Goal: Task Accomplishment & Management: Manage account settings

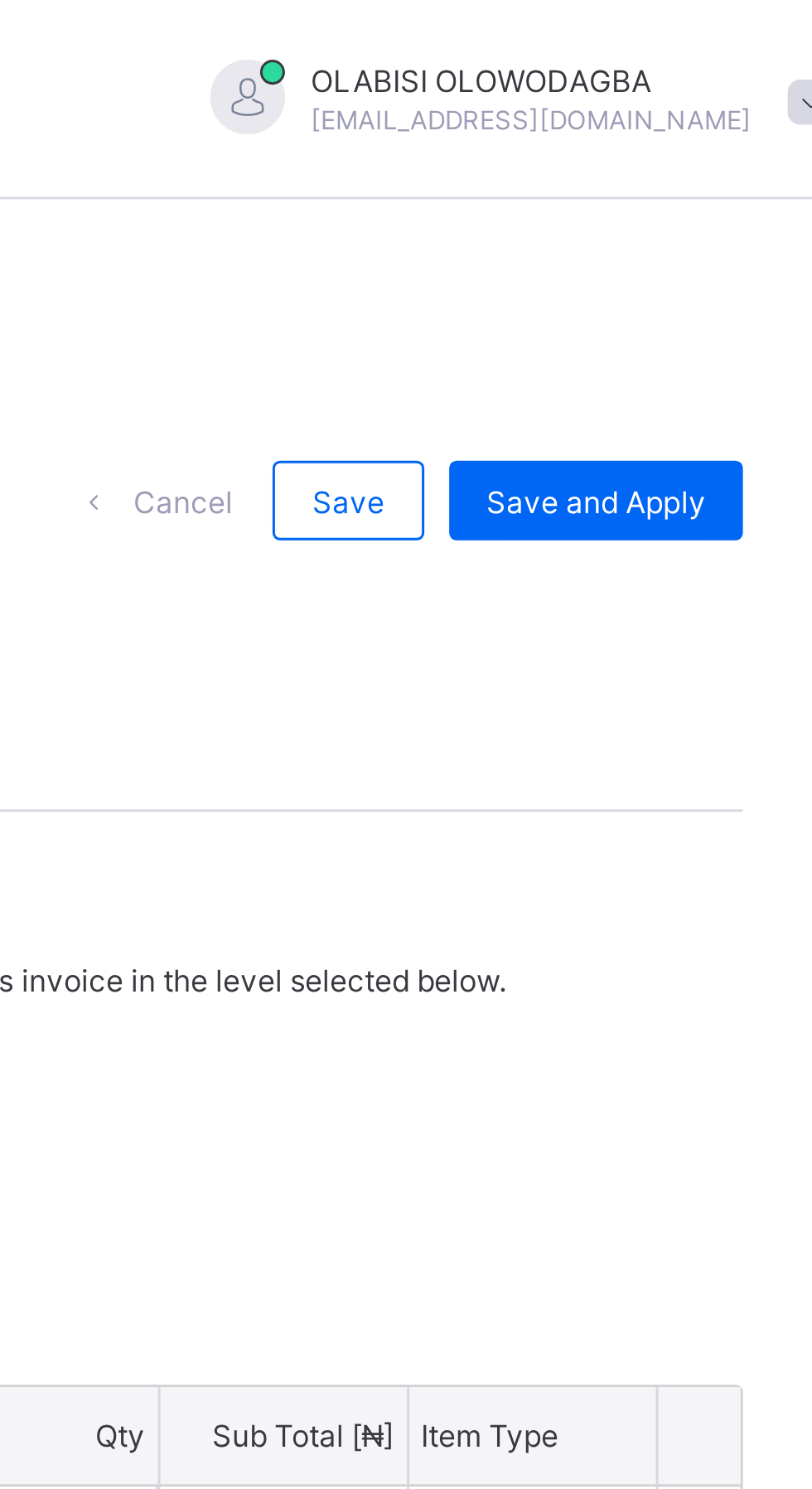
click at [728, 174] on span "Save and Apply" at bounding box center [734, 166] width 73 height 12
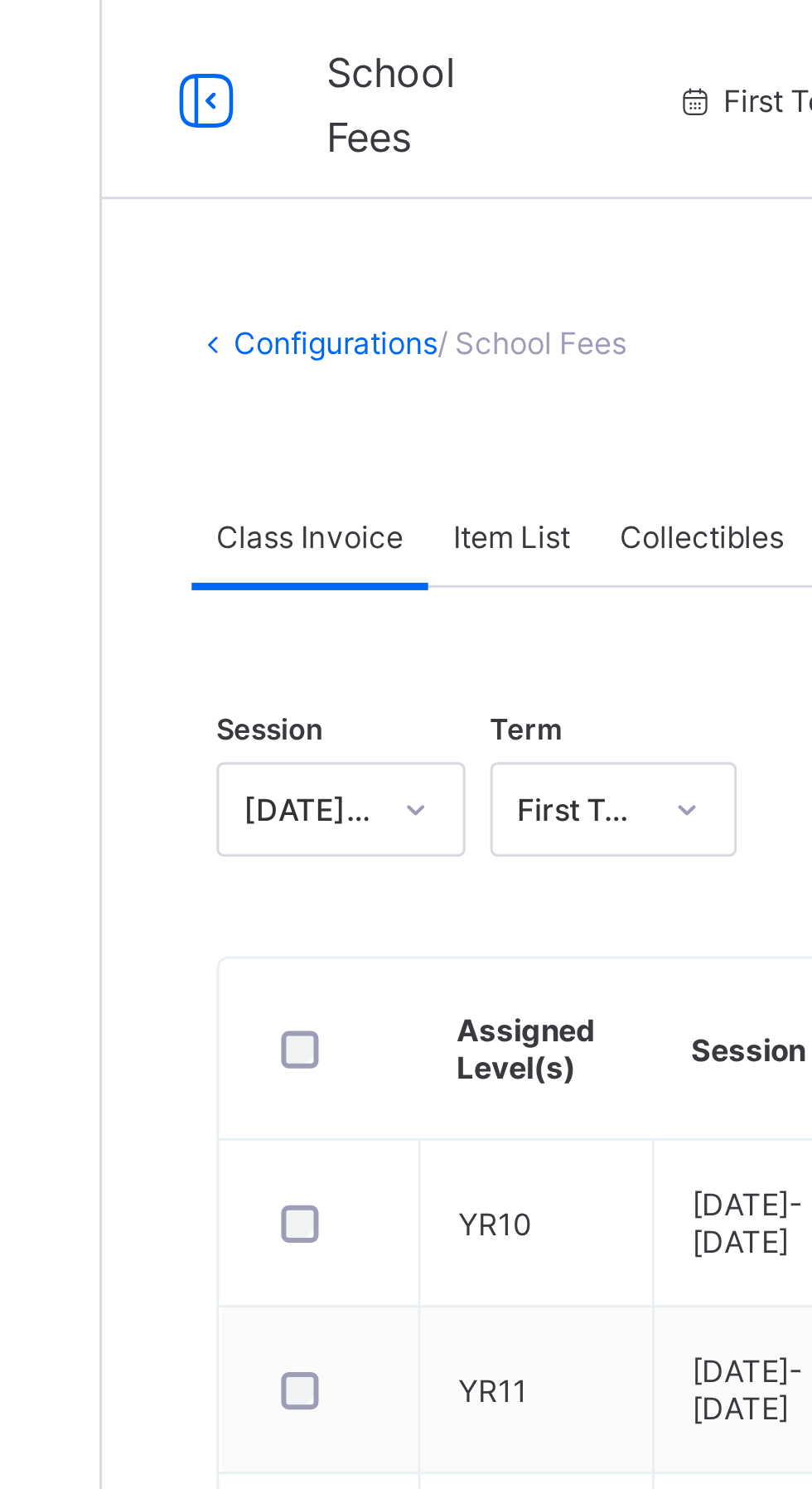
click at [392, 182] on span "Collectibles" at bounding box center [399, 178] width 54 height 12
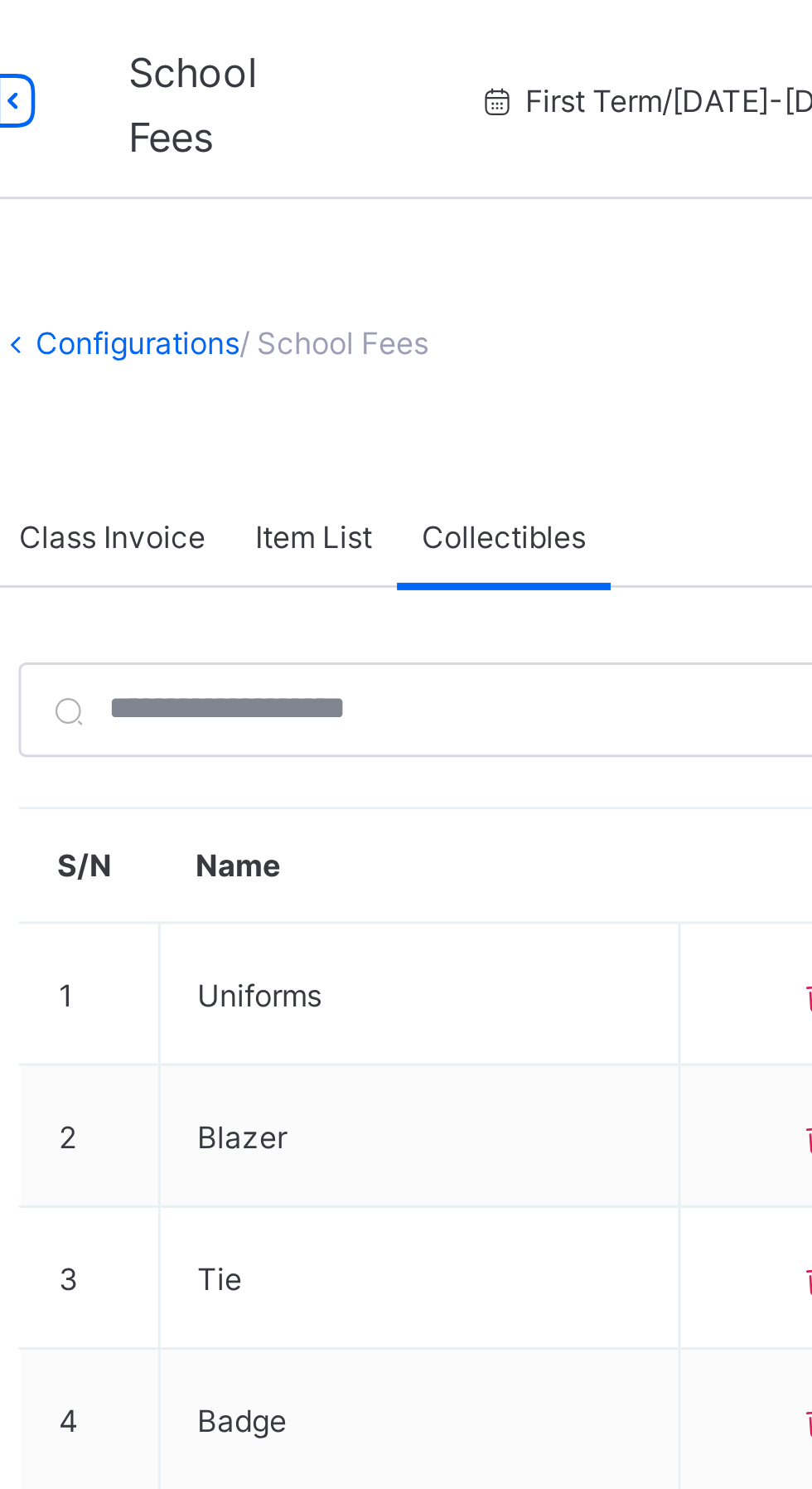
click at [332, 178] on span "Item List" at bounding box center [334, 178] width 38 height 12
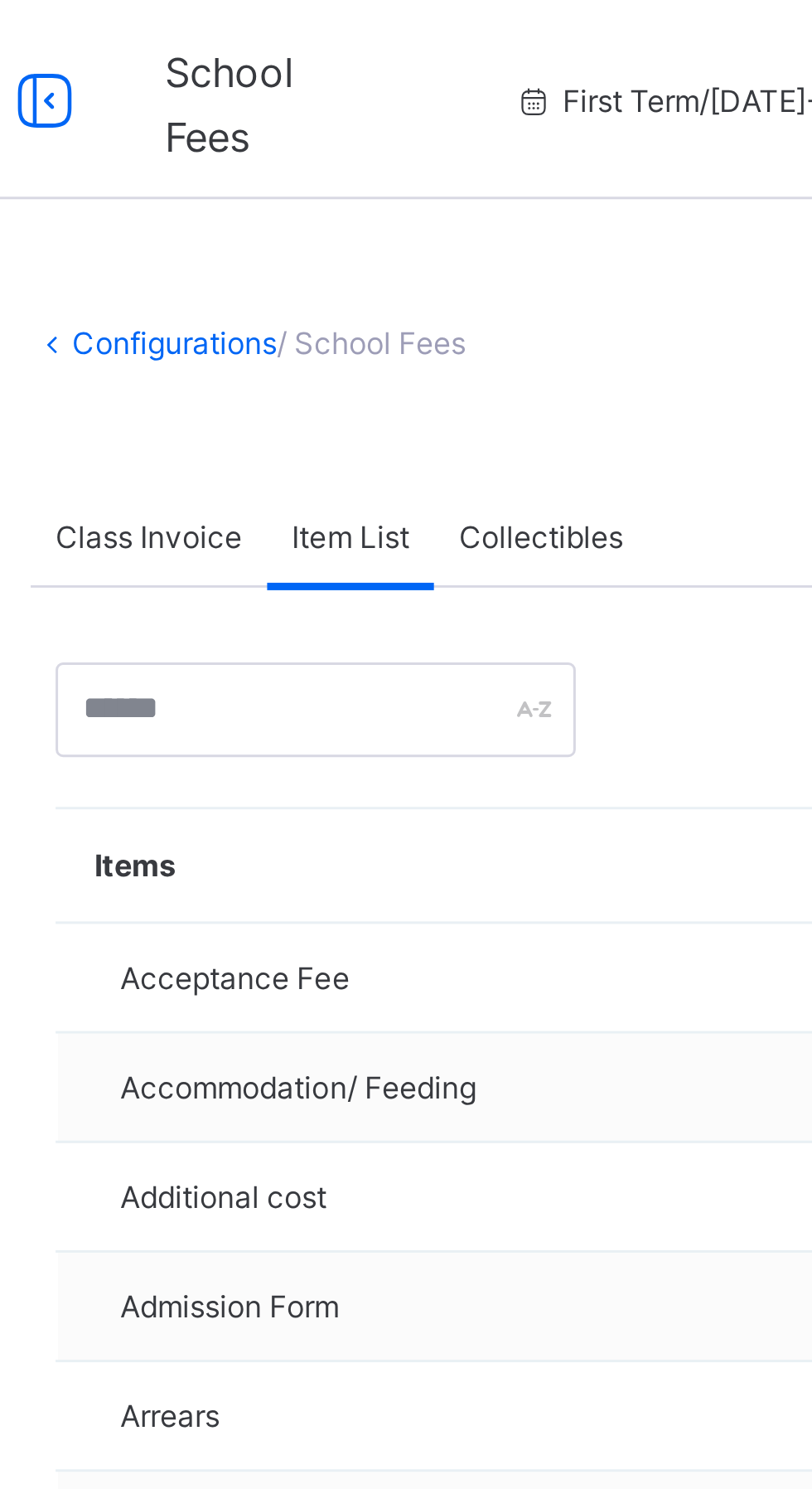
click at [269, 177] on span "Class Invoice" at bounding box center [268, 178] width 62 height 12
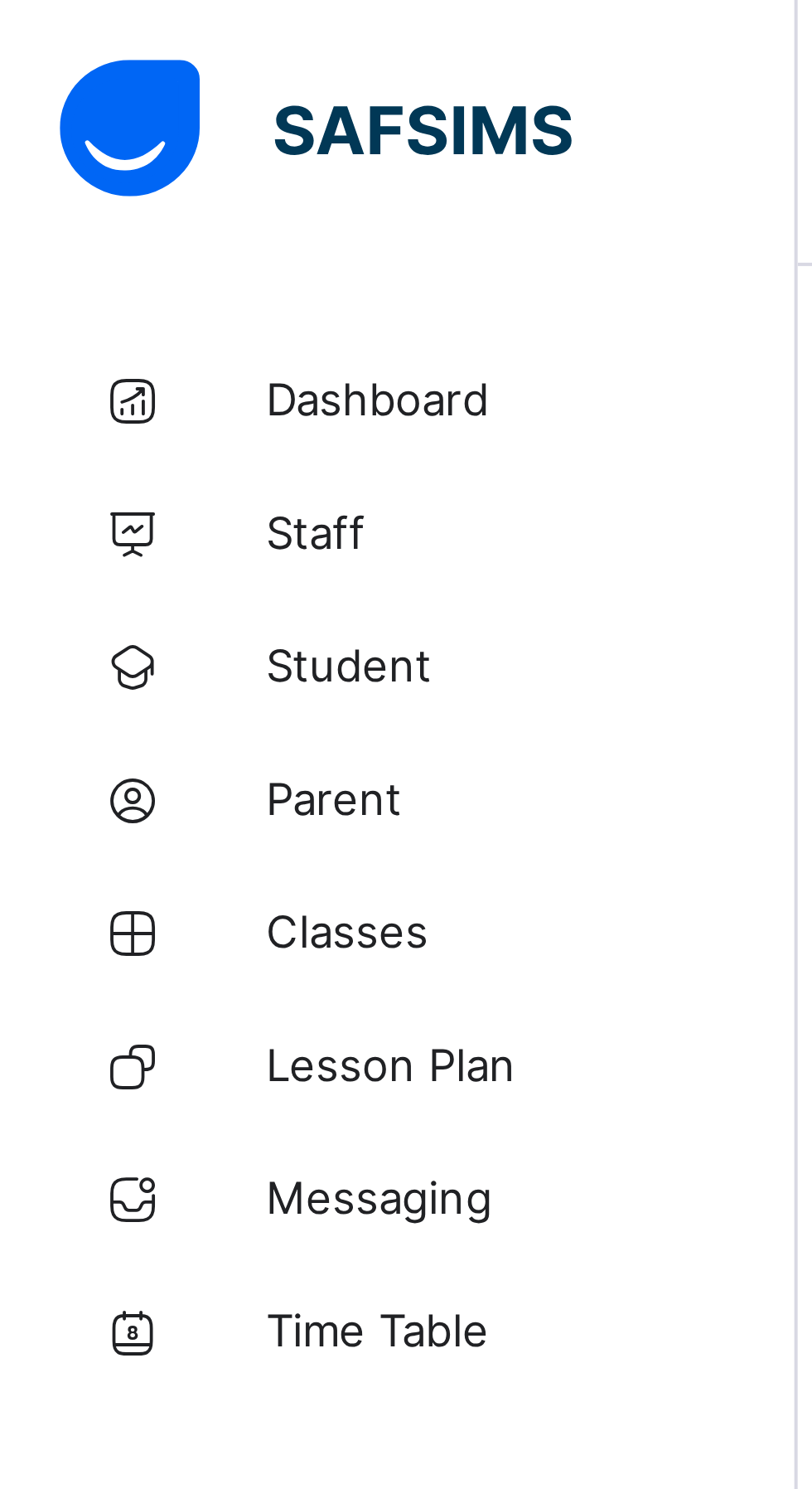
click at [96, 106] on link "Dashboard" at bounding box center [100, 99] width 199 height 33
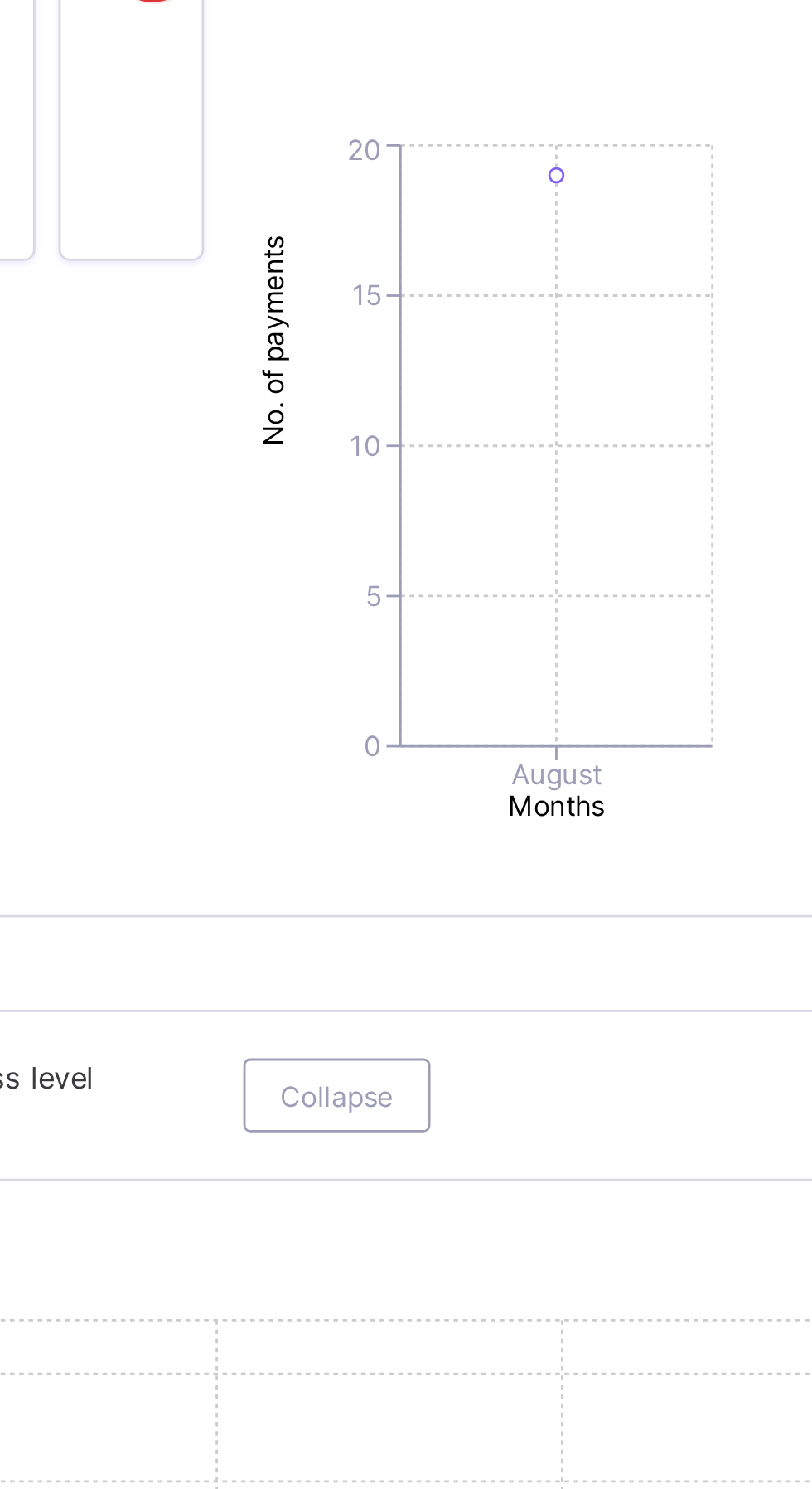
click at [450, 1193] on div "Payment distribution by Month View student list 0 5 10 15 20 No. of payments Au…" at bounding box center [503, 1009] width 170 height 367
click at [89, 1462] on span "Configuration" at bounding box center [132, 1455] width 131 height 13
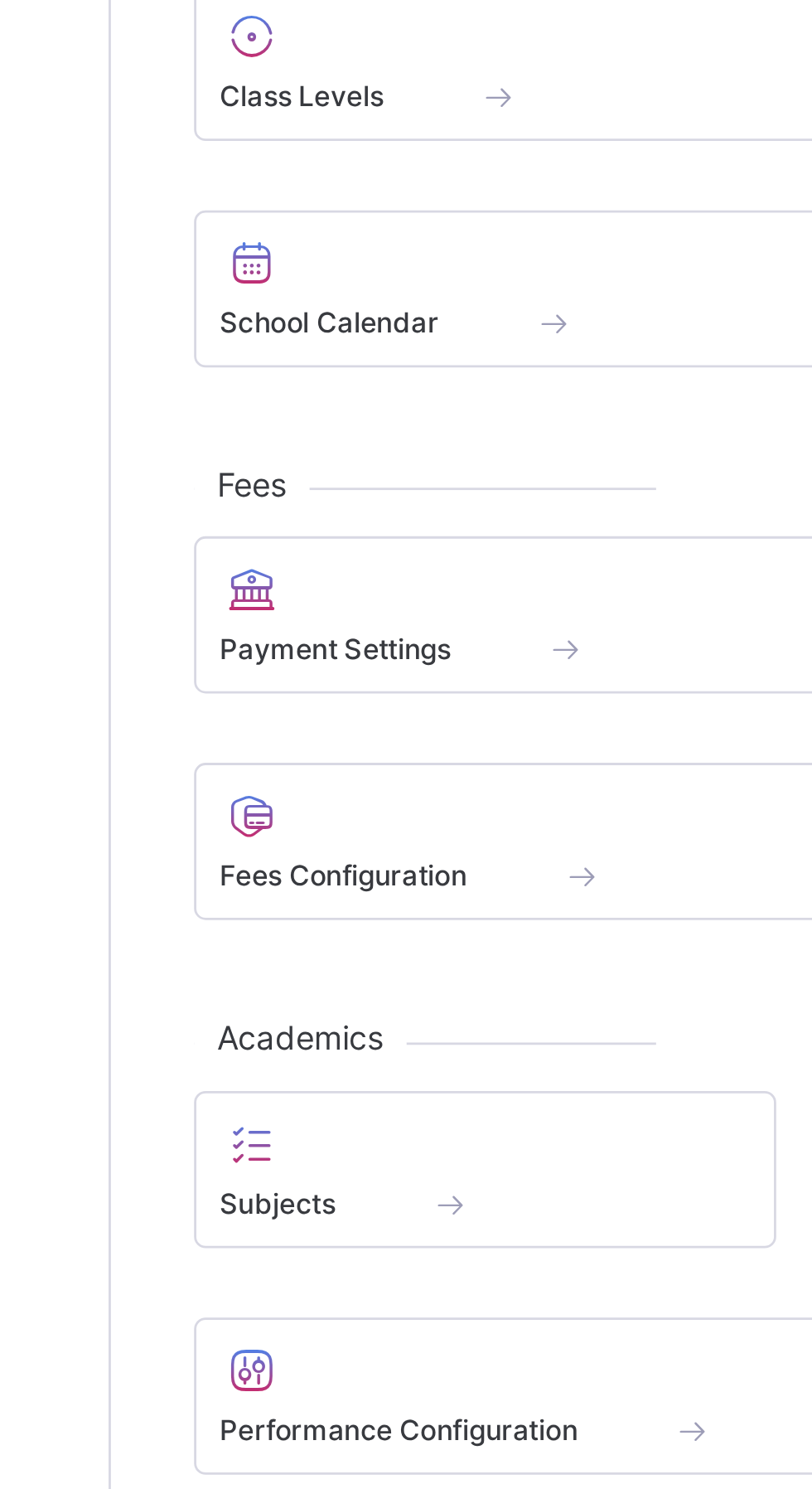
click at [305, 627] on div "Fees Configuration" at bounding box center [404, 606] width 350 height 56
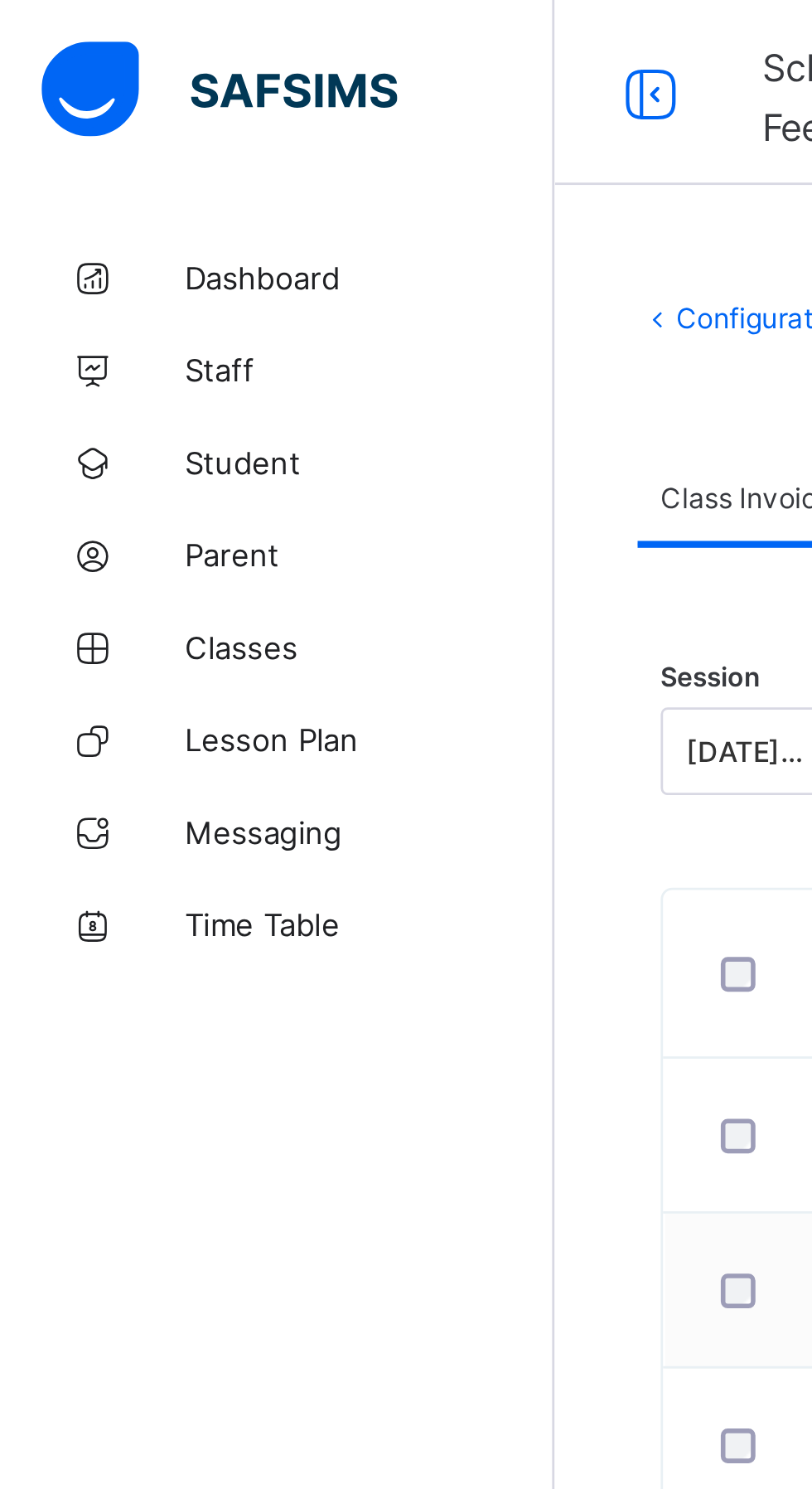
click at [88, 169] on span "Student" at bounding box center [132, 166] width 132 height 13
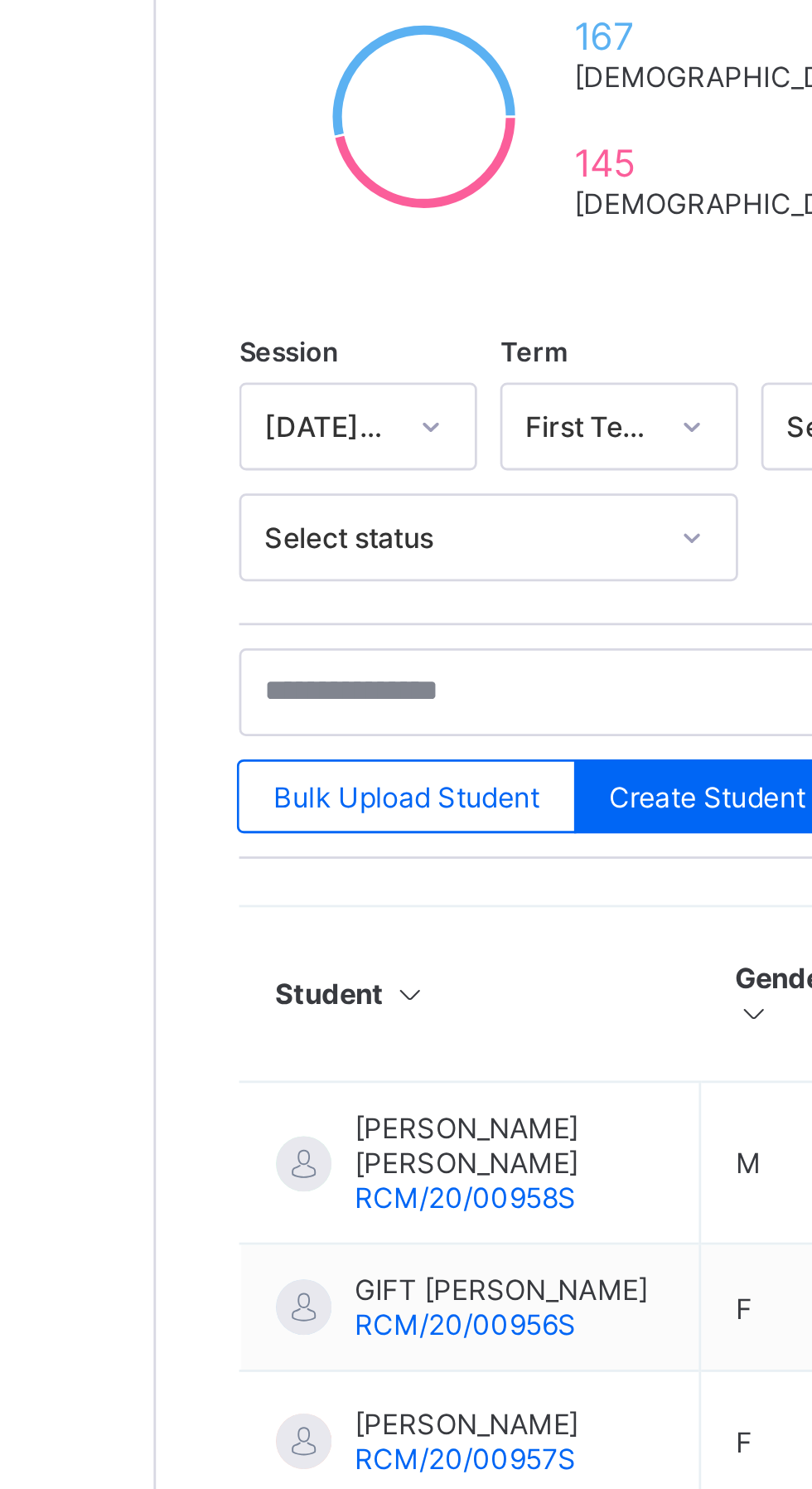
click at [214, 570] on div "Student 1204 Total Student Active Student 545 Deactivated Student 659 312 Total…" at bounding box center [505, 708] width 613 height 1251
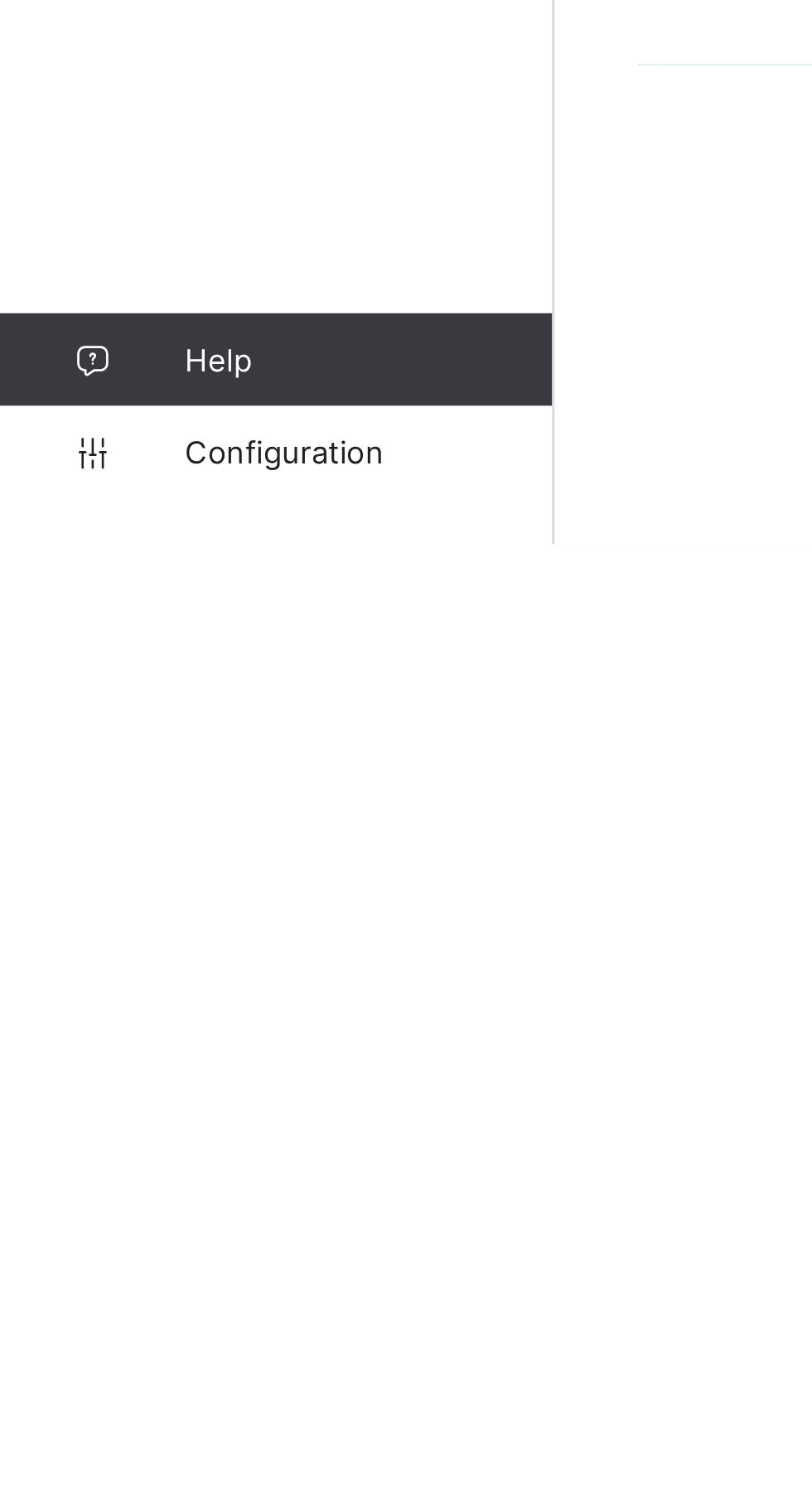
click at [111, 1462] on span "Configuration" at bounding box center [132, 1455] width 131 height 13
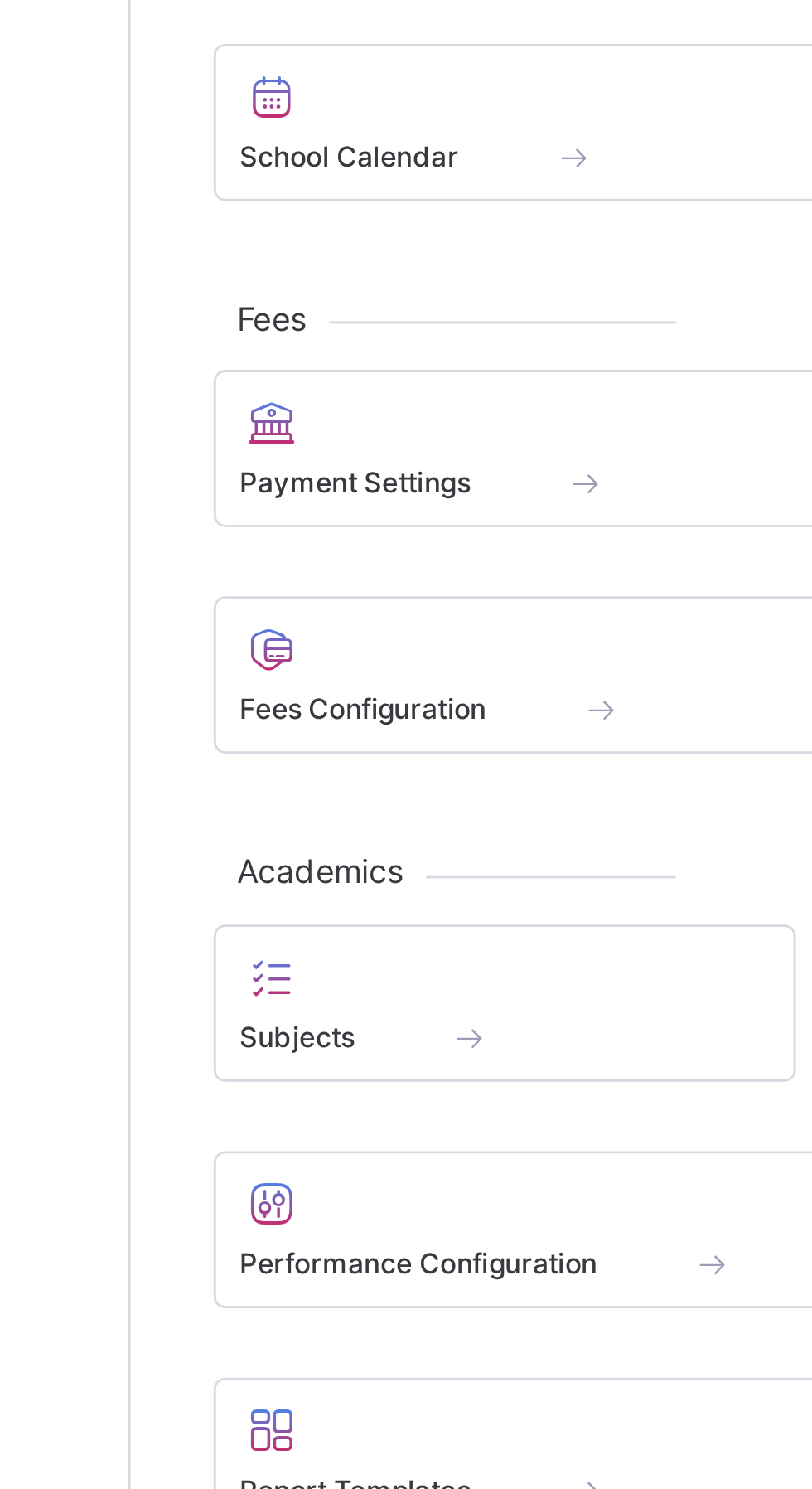
click at [308, 622] on span "Fees Configuration" at bounding box center [282, 617] width 88 height 12
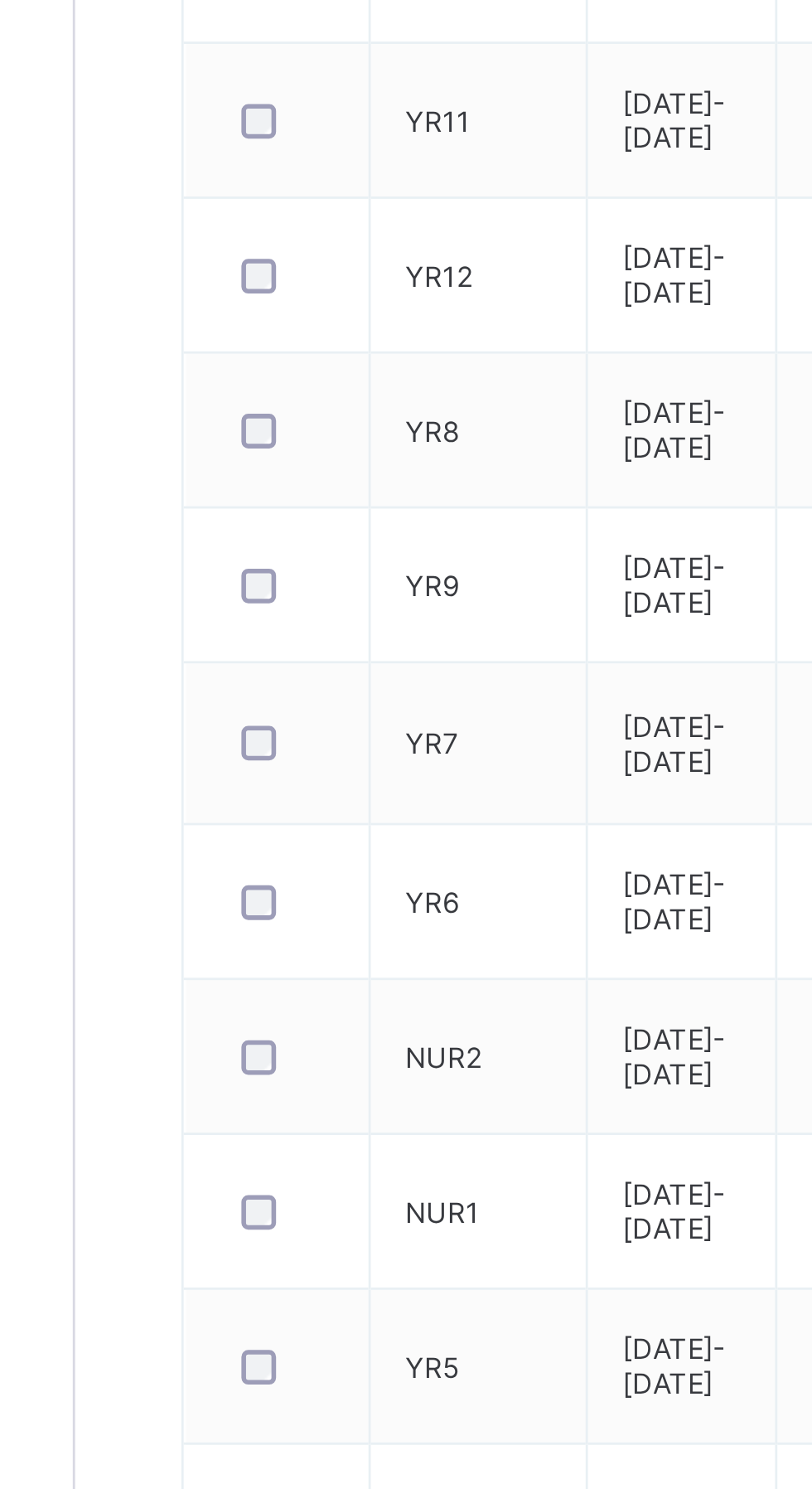
click at [381, 715] on td "YR7" at bounding box center [344, 686] width 78 height 58
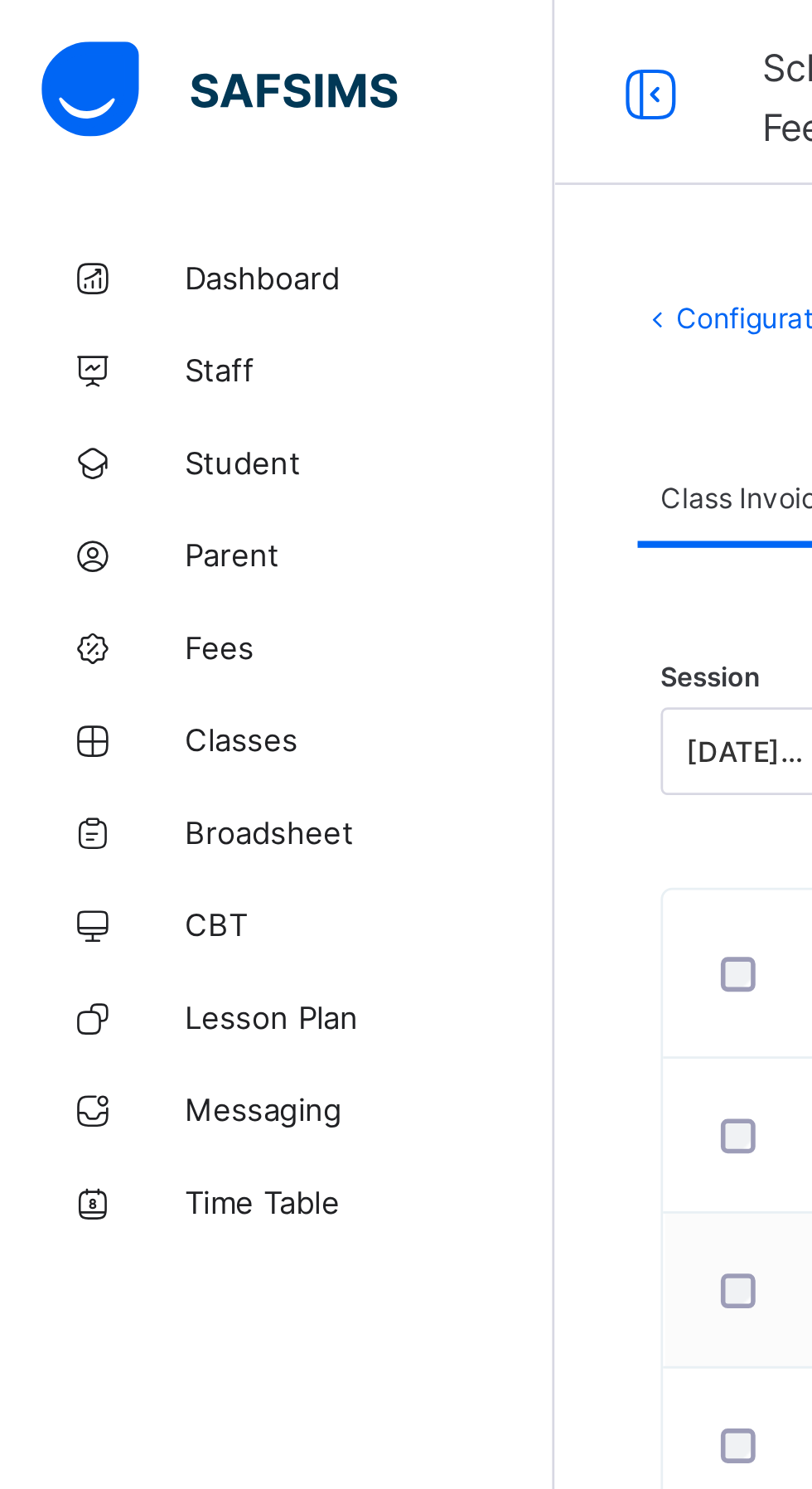
click at [82, 241] on link "Fees" at bounding box center [100, 232] width 199 height 33
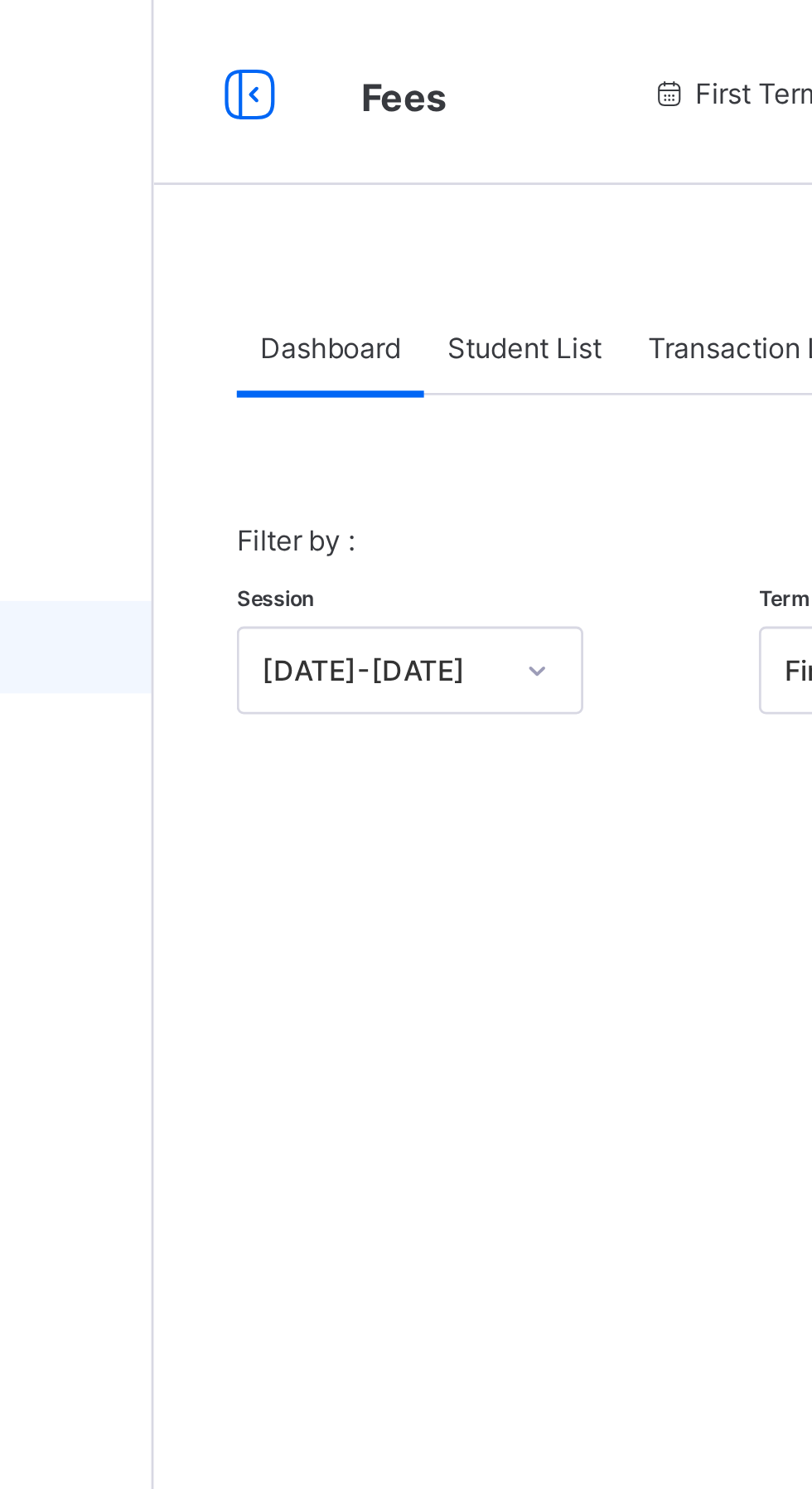
click at [338, 129] on span "Student List" at bounding box center [331, 124] width 55 height 12
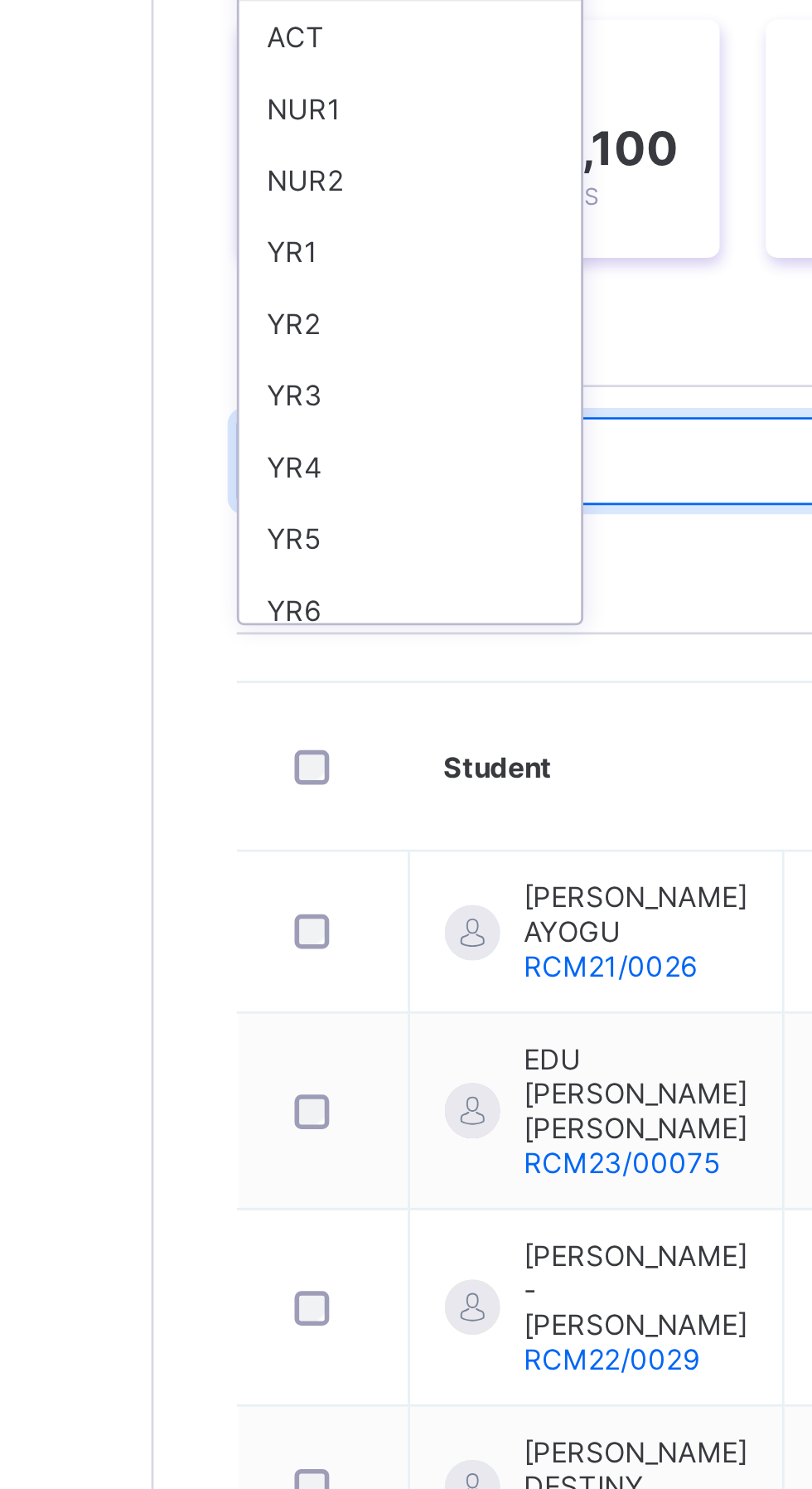
click at [241, 442] on input "text" at bounding box center [353, 449] width 249 height 32
click at [241, 444] on input "text" at bounding box center [353, 449] width 249 height 32
click at [249, 456] on input "text" at bounding box center [353, 449] width 249 height 32
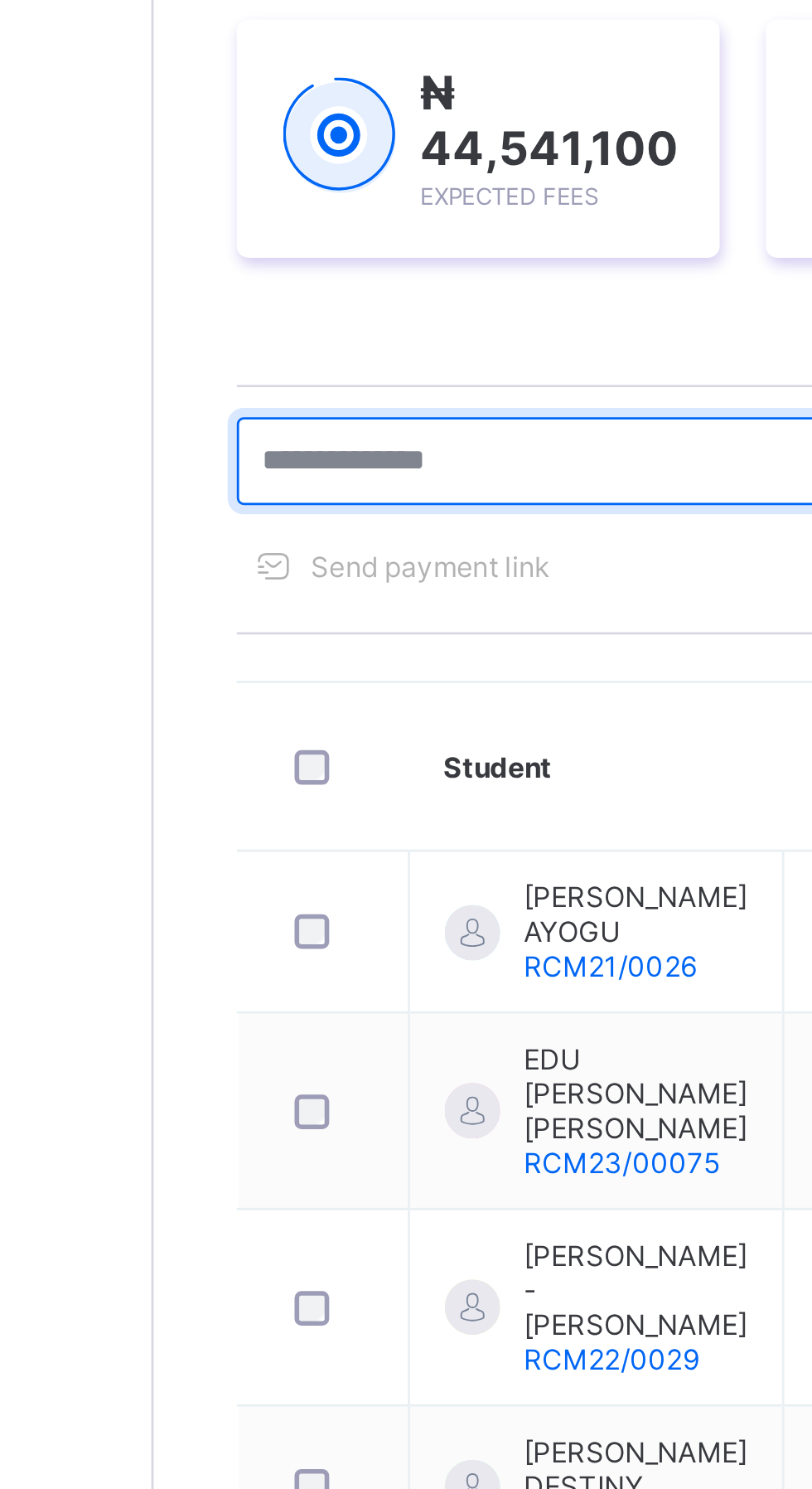
click at [256, 452] on input "text" at bounding box center [353, 449] width 249 height 32
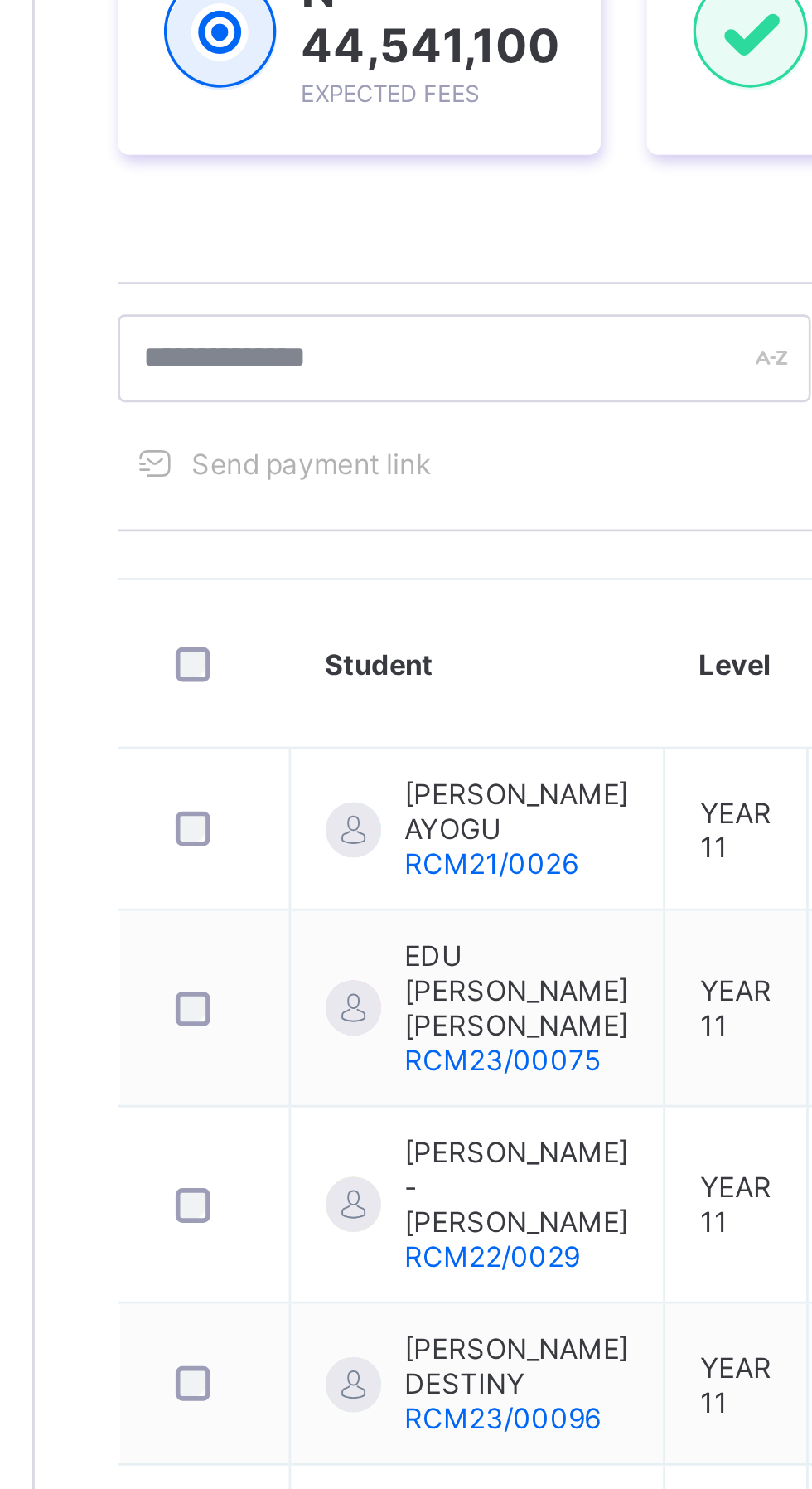
click at [373, 484] on div "Send payment link" at bounding box center [353, 485] width 249 height 26
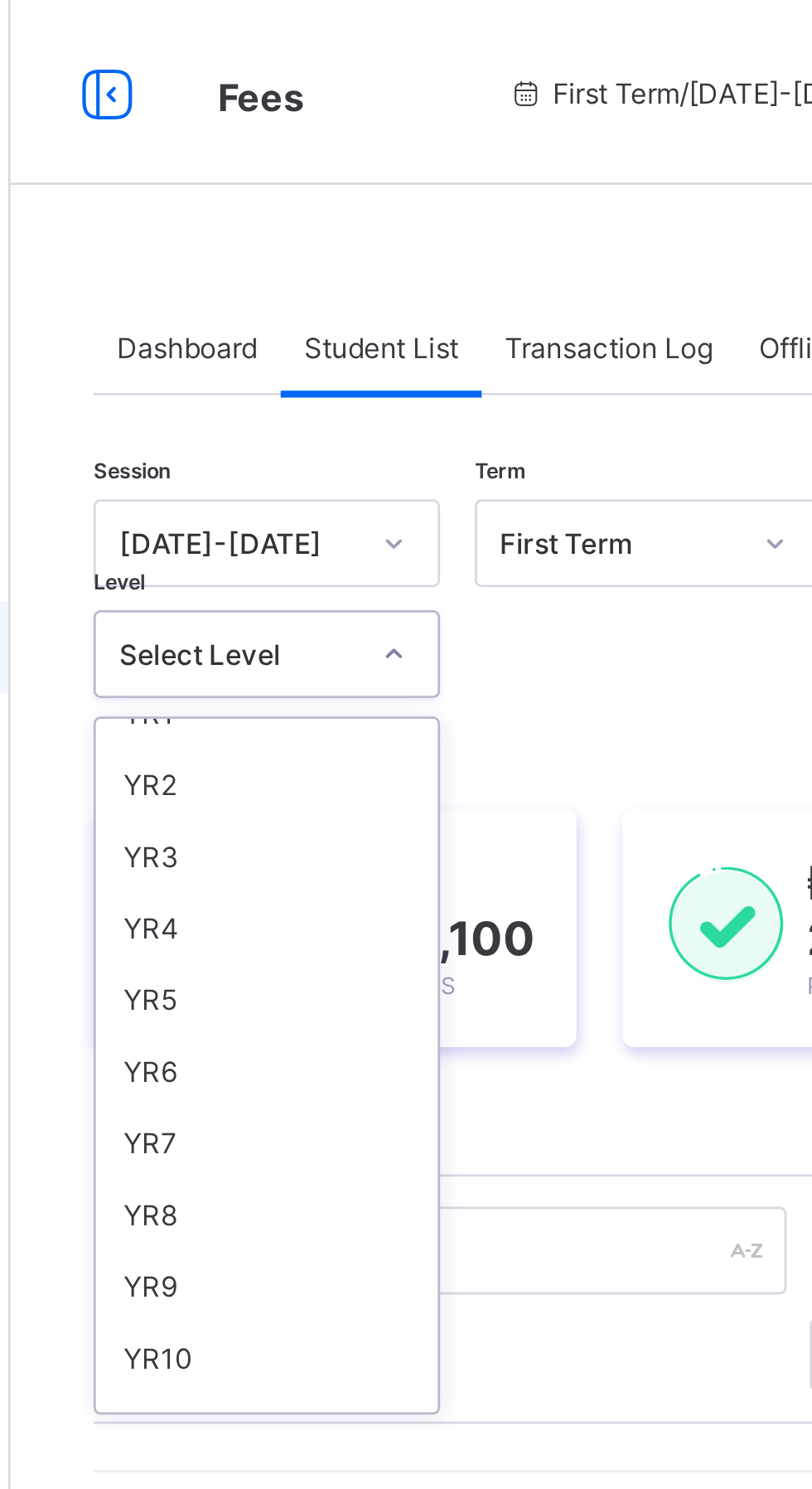
scroll to position [156, 0]
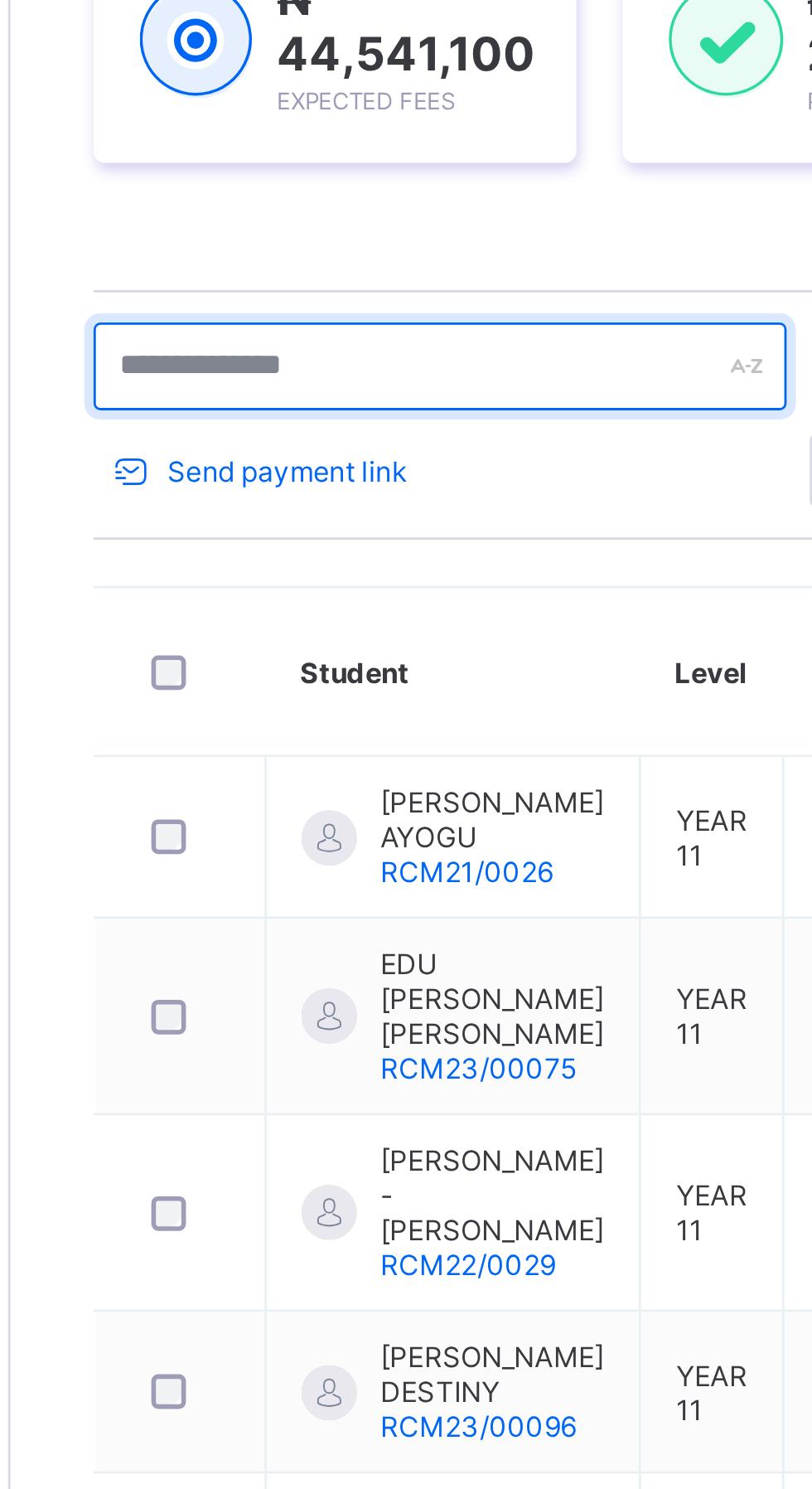
click at [447, 435] on input "text" at bounding box center [353, 449] width 249 height 32
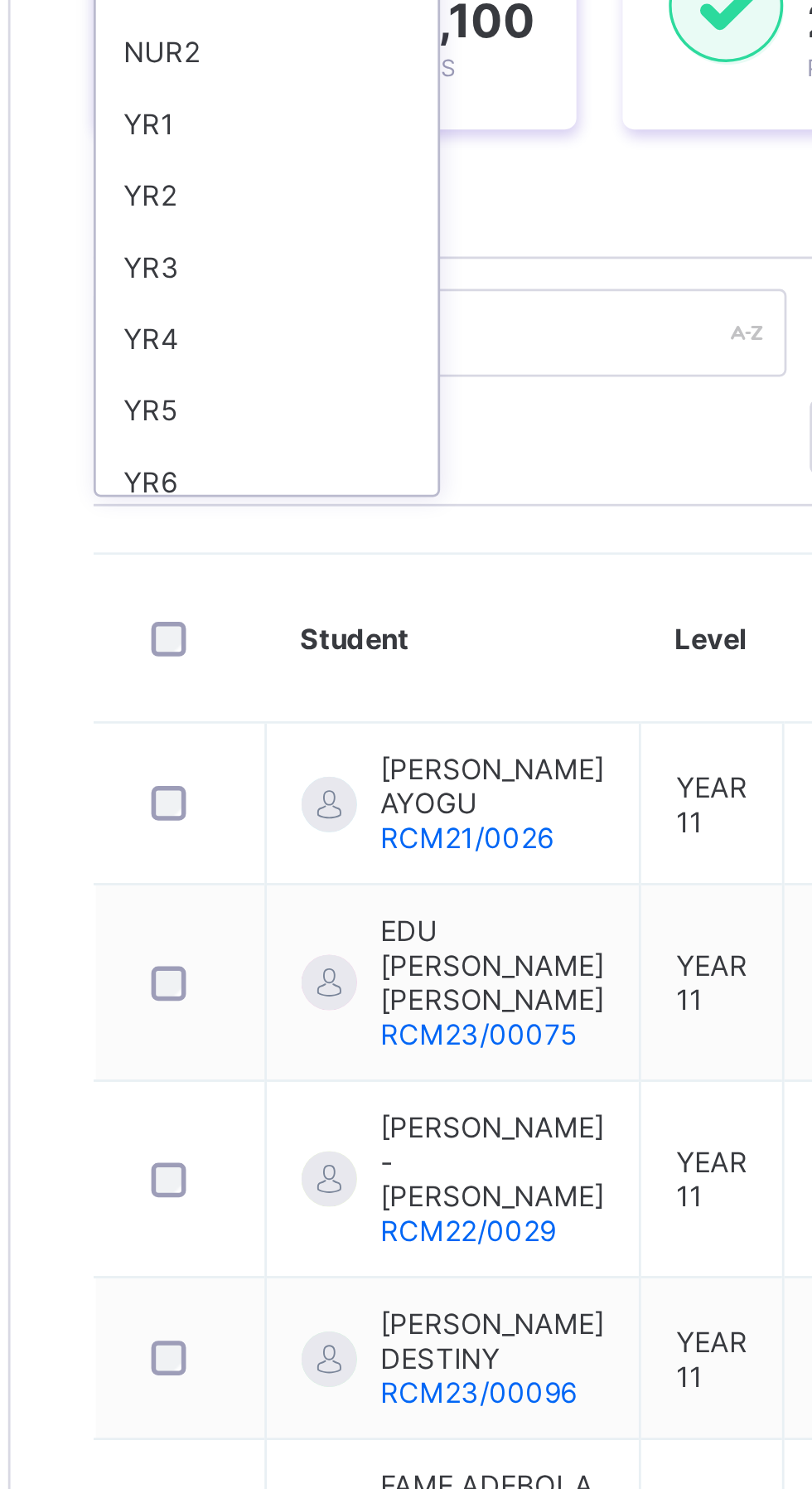
click at [250, 443] on div "YR4" at bounding box center [291, 450] width 123 height 25
click at [258, 448] on div "Session 2025-2026 Term First Term Section Select class section Level option PNU…" at bounding box center [506, 733] width 554 height 1109
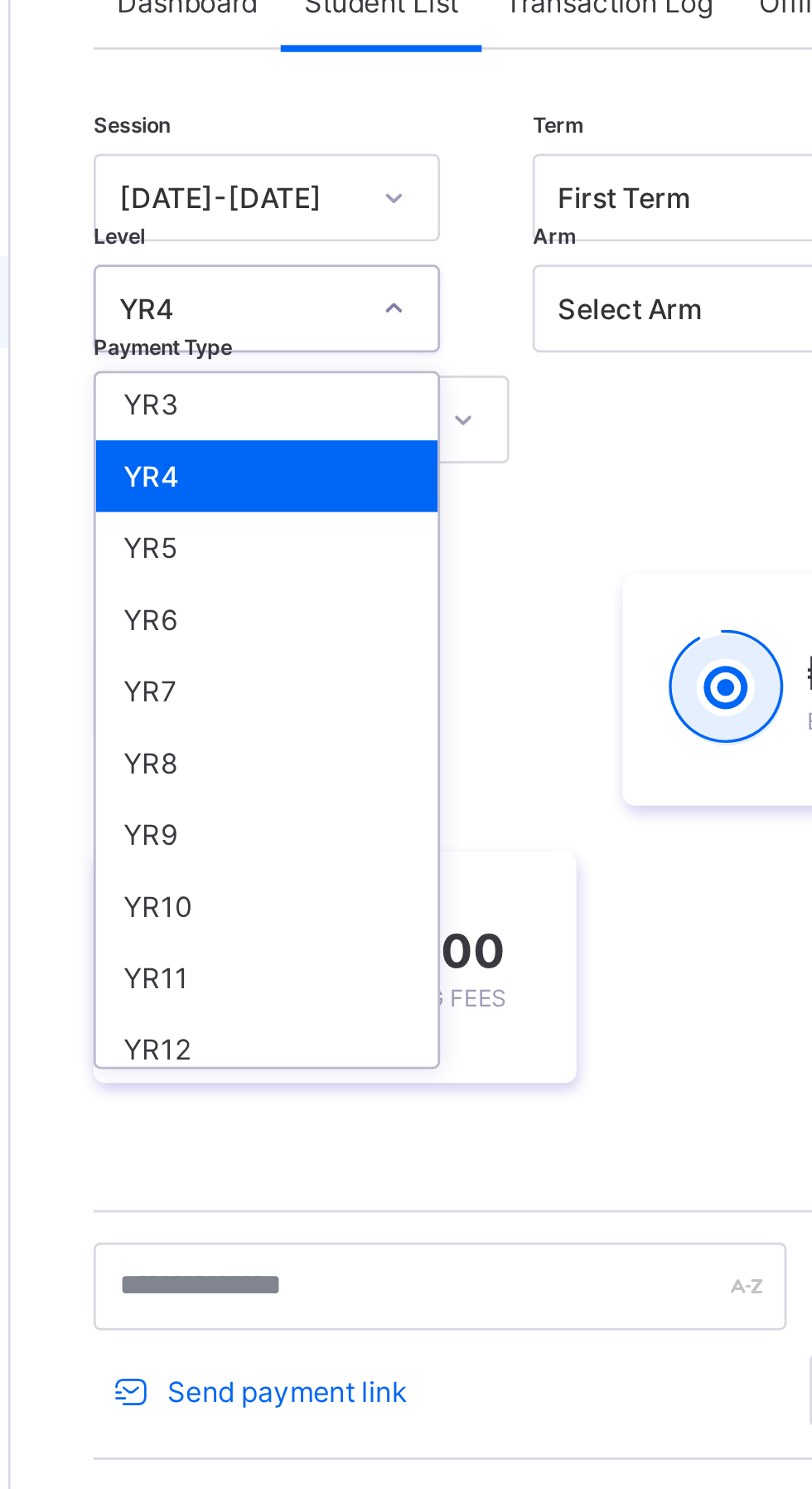
click at [256, 375] on div "YR7" at bounding box center [291, 371] width 123 height 25
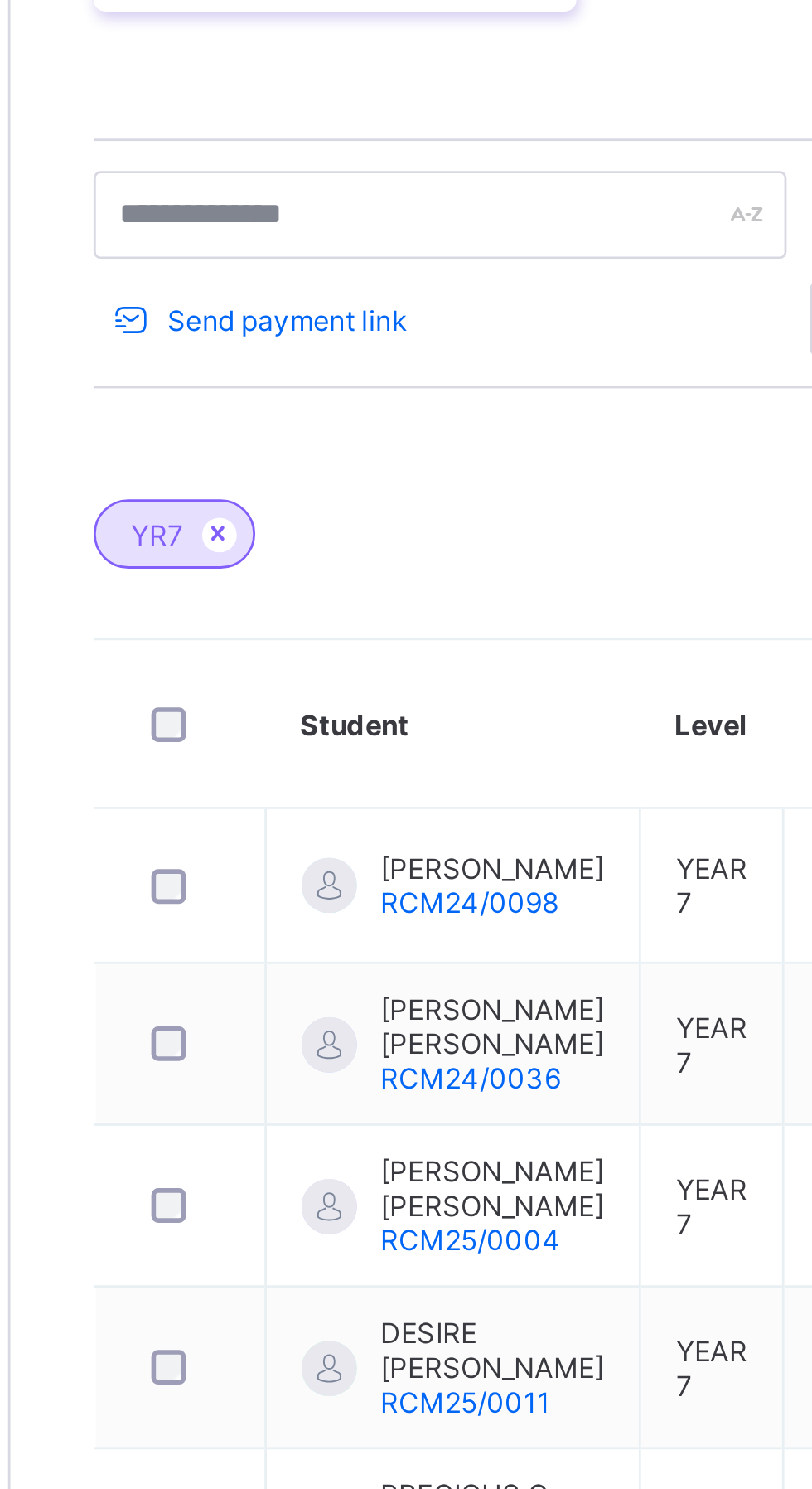
click at [369, 830] on span "[PERSON_NAME]" at bounding box center [372, 823] width 81 height 12
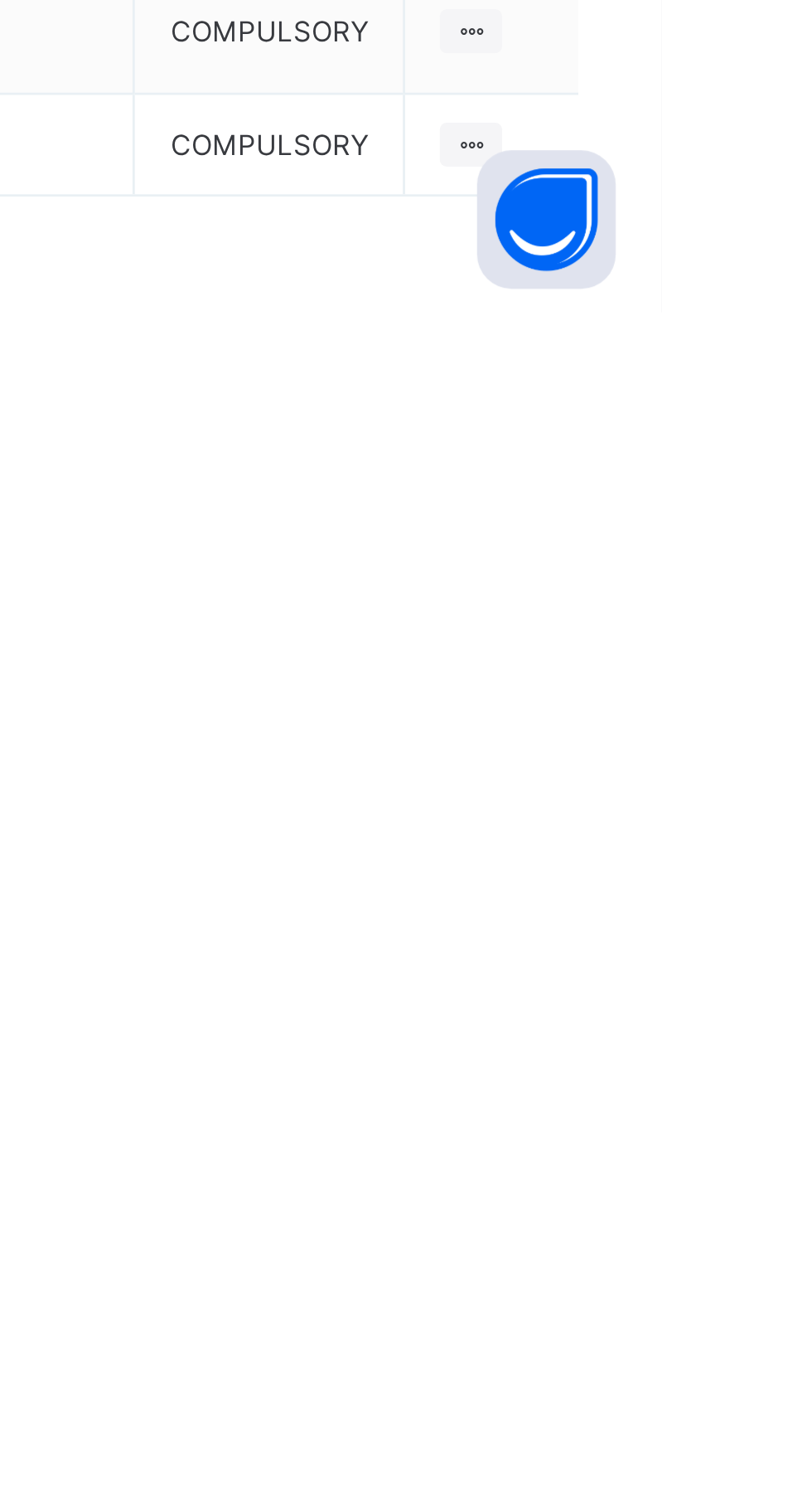
click at [733, 1436] on div at bounding box center [744, 1428] width 23 height 16
click at [720, 1448] on td at bounding box center [751, 1429] width 62 height 37
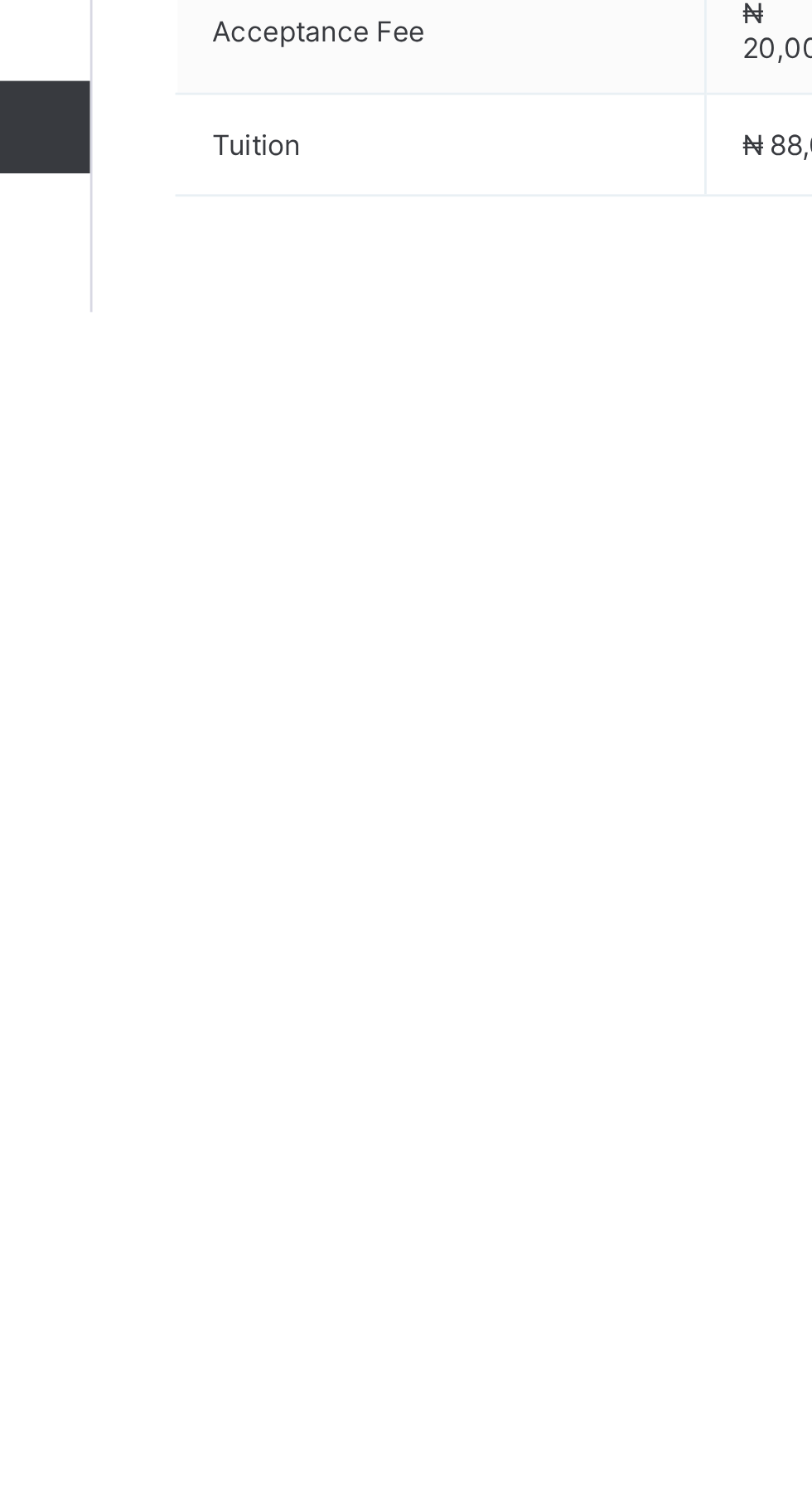
click at [293, 1435] on span "Tuition" at bounding box center [324, 1428] width 164 height 12
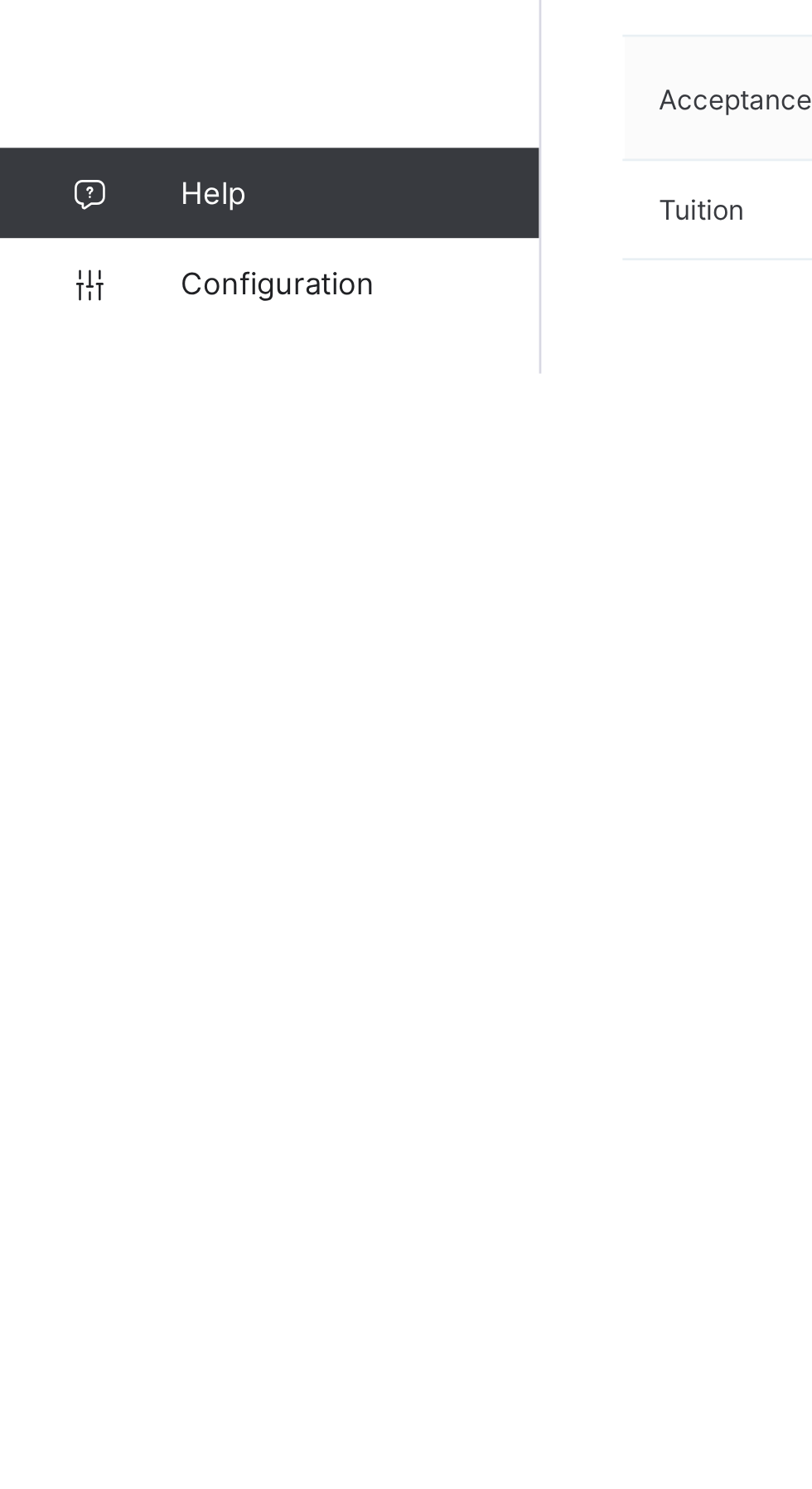
click at [124, 1462] on span "Configuration" at bounding box center [132, 1455] width 131 height 13
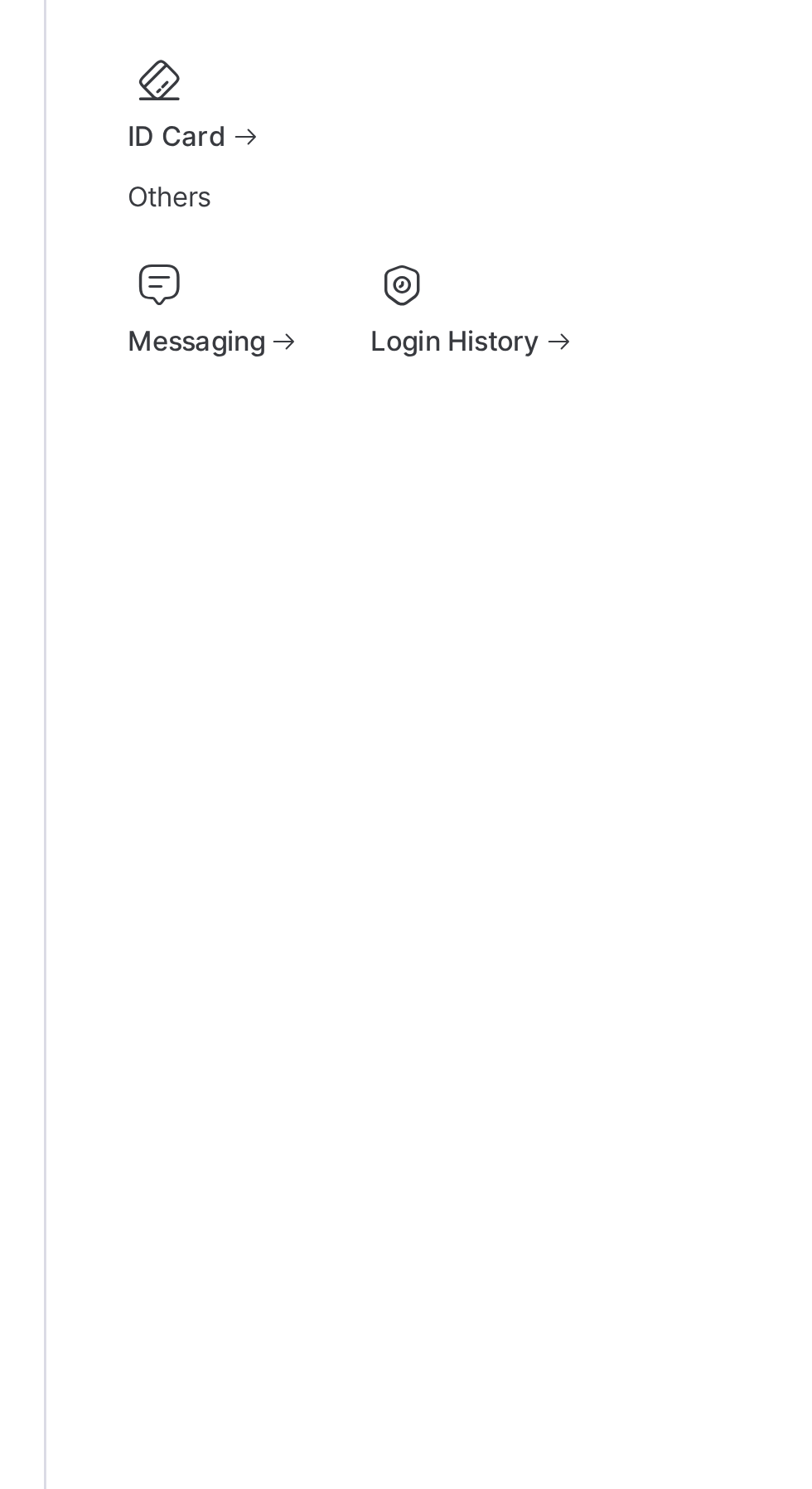
click at [350, 258] on span "Fees Configuration" at bounding box center [394, 252] width 88 height 12
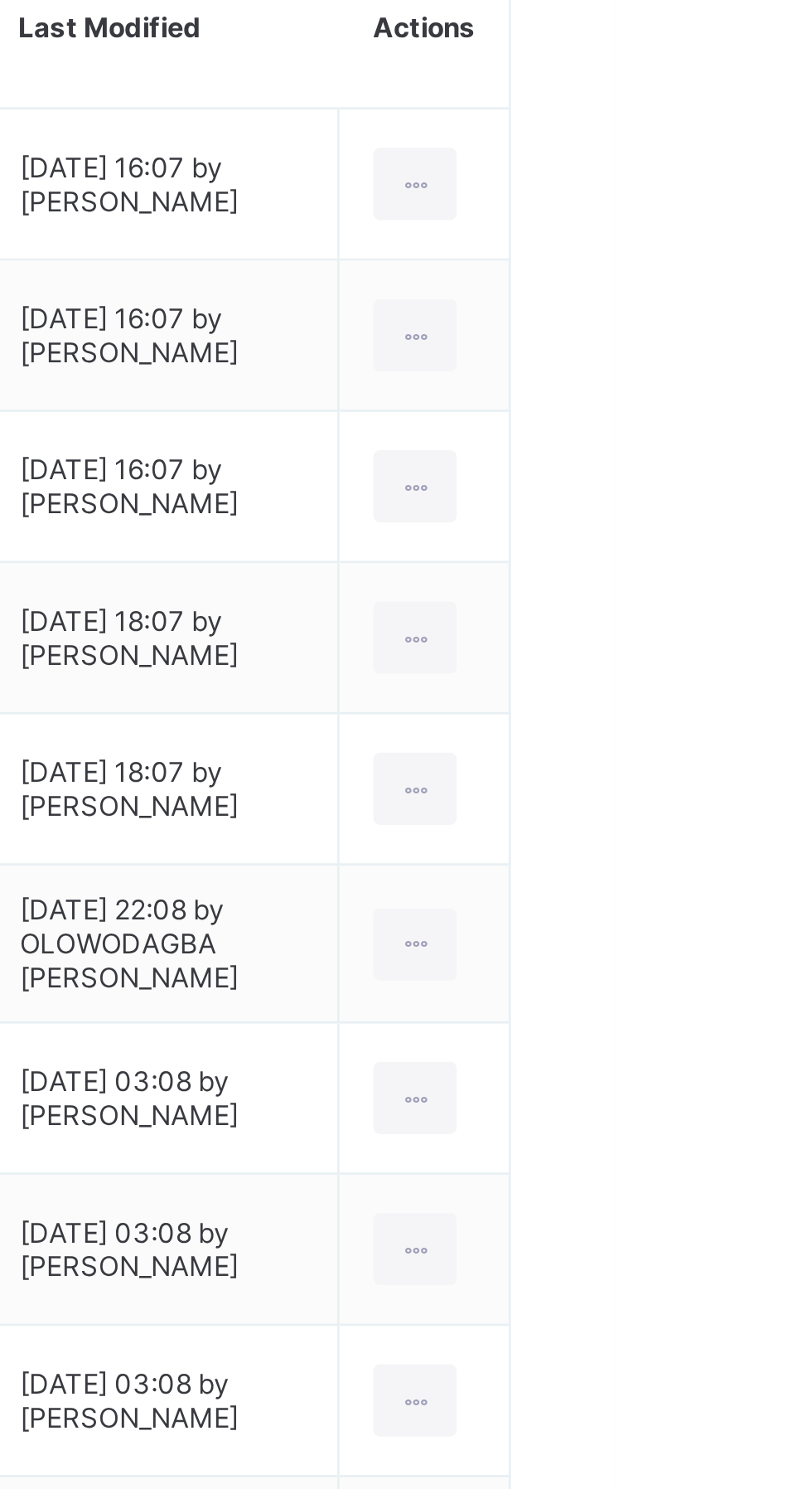
click at [754, 699] on div at bounding box center [739, 686] width 31 height 26
click at [0, 0] on div "Edit Invoice" at bounding box center [0, 0] width 0 height 0
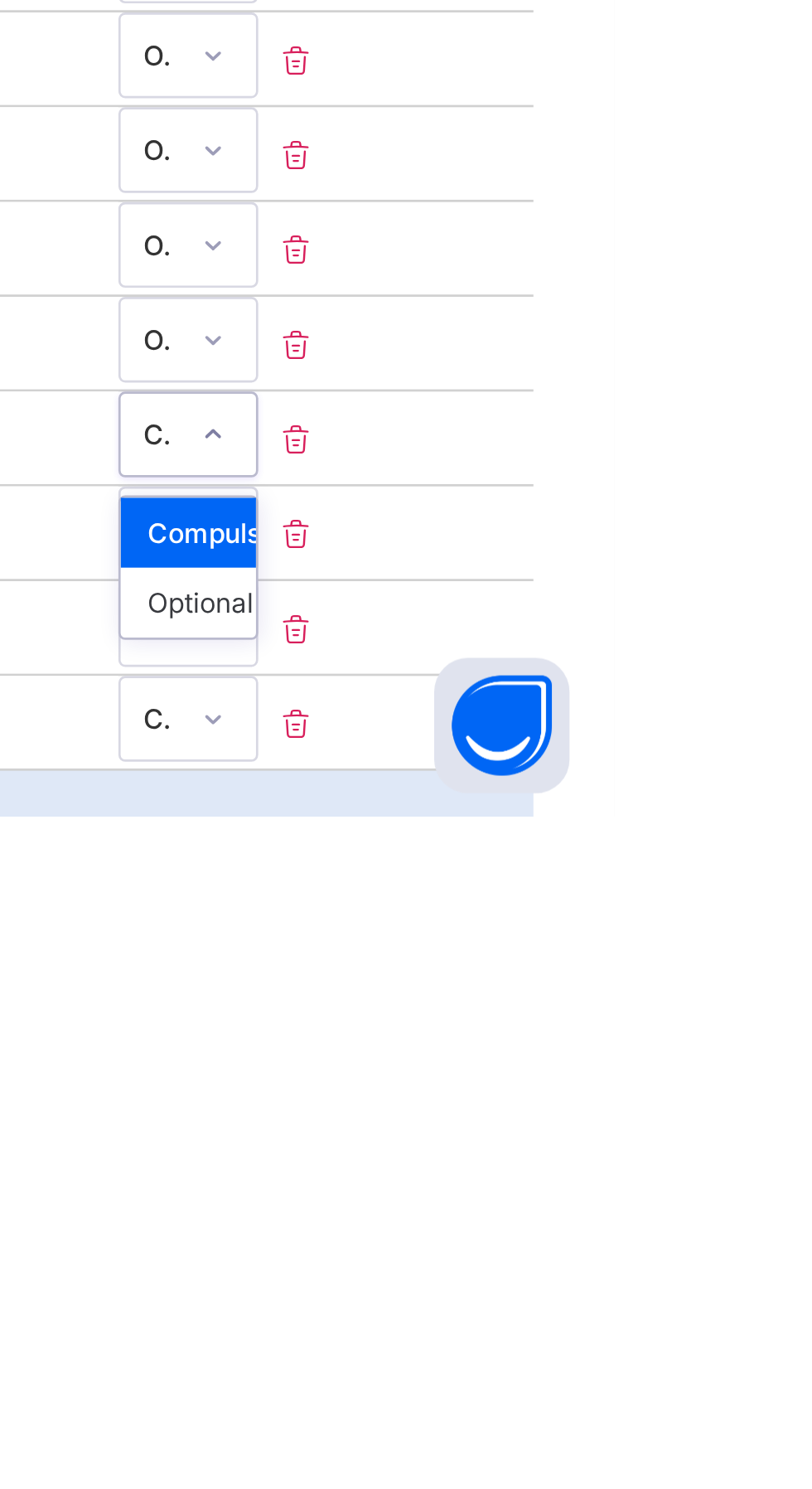
click at [681, 1423] on div "Optional" at bounding box center [655, 1410] width 50 height 25
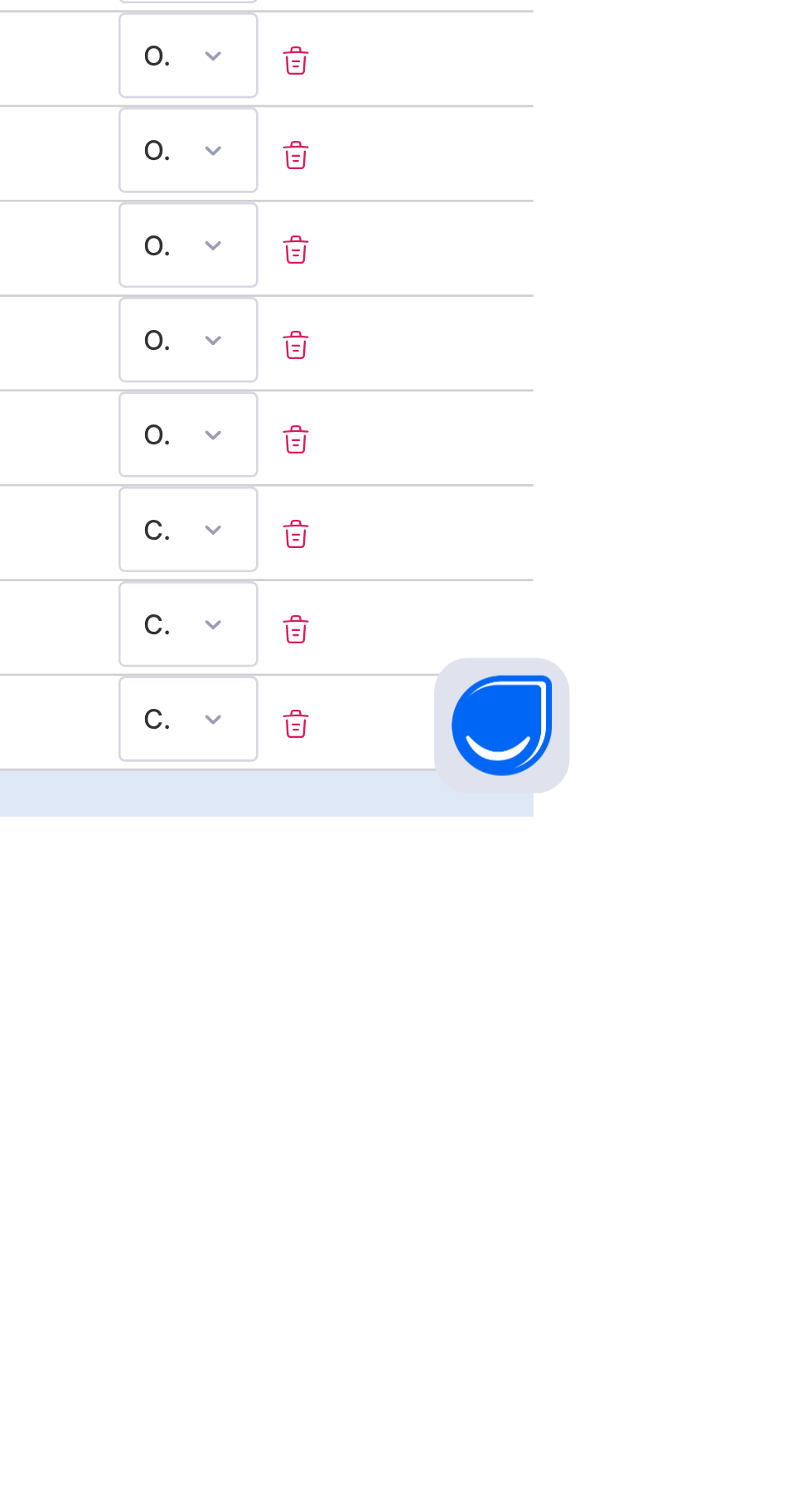
click at [704, 1357] on icon at bounding box center [696, 1349] width 17 height 14
type input "****"
type input "*****"
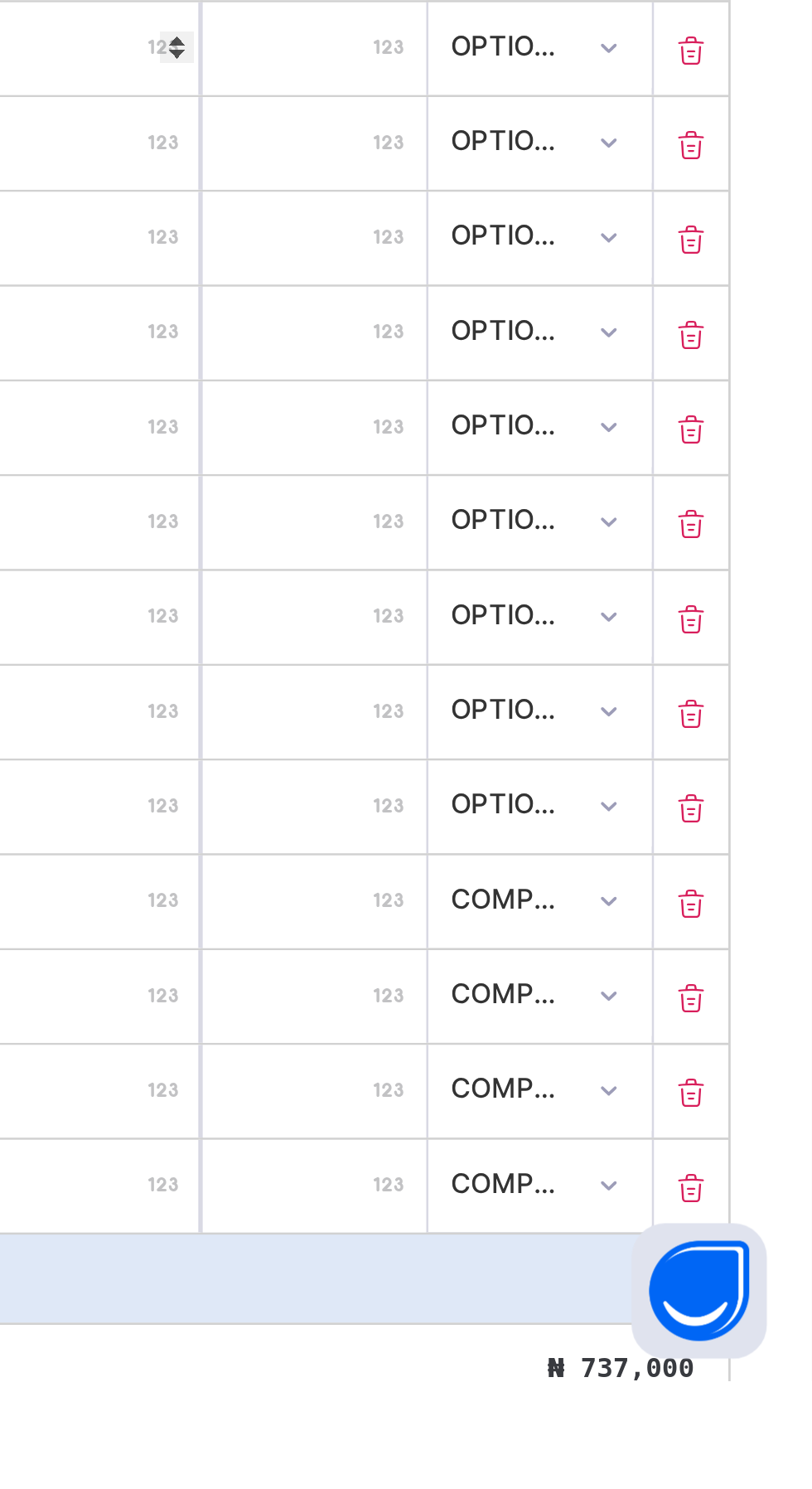
click at [767, 1320] on icon at bounding box center [769, 1312] width 17 height 14
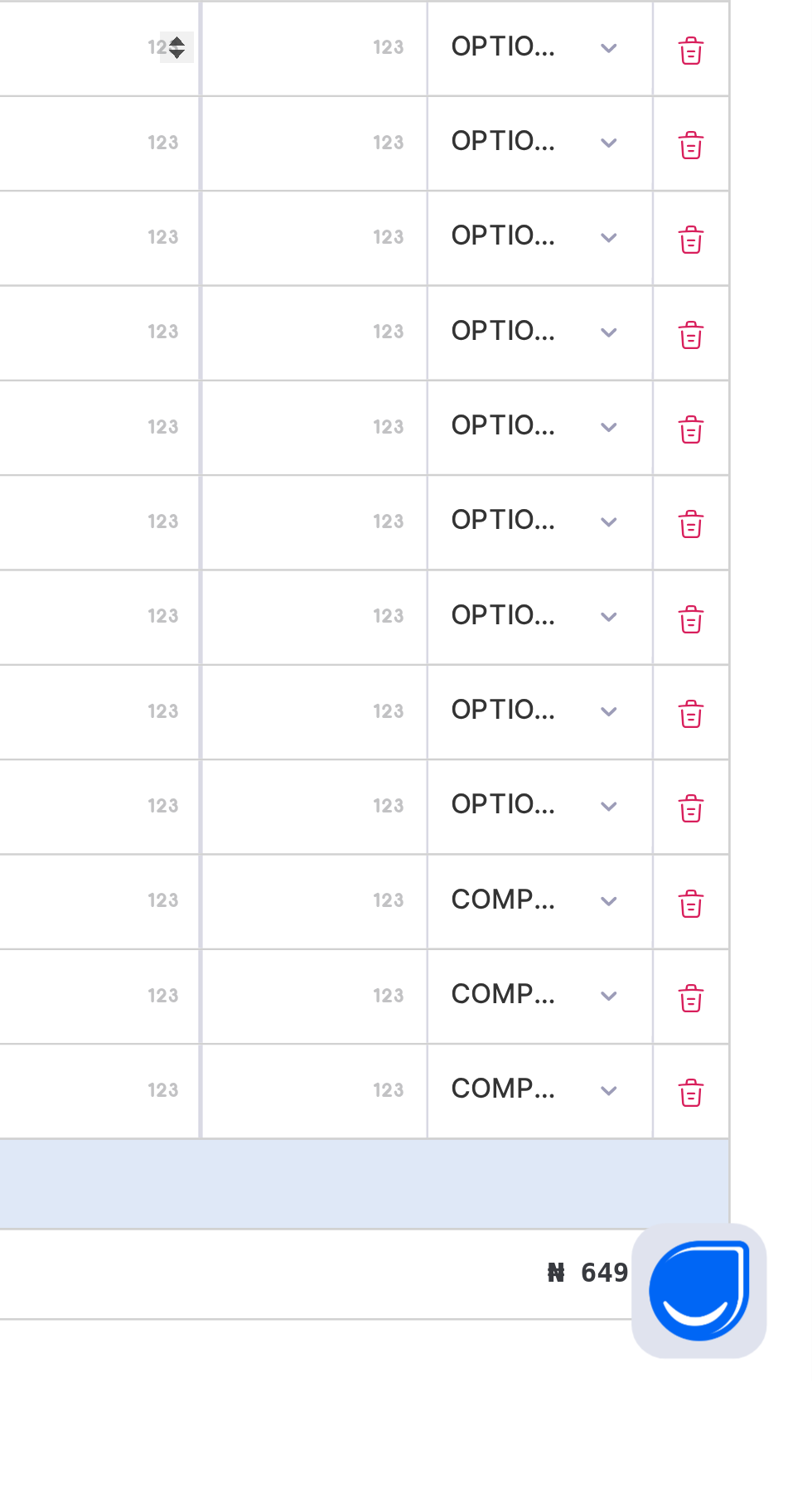
type input "****"
type input "*****"
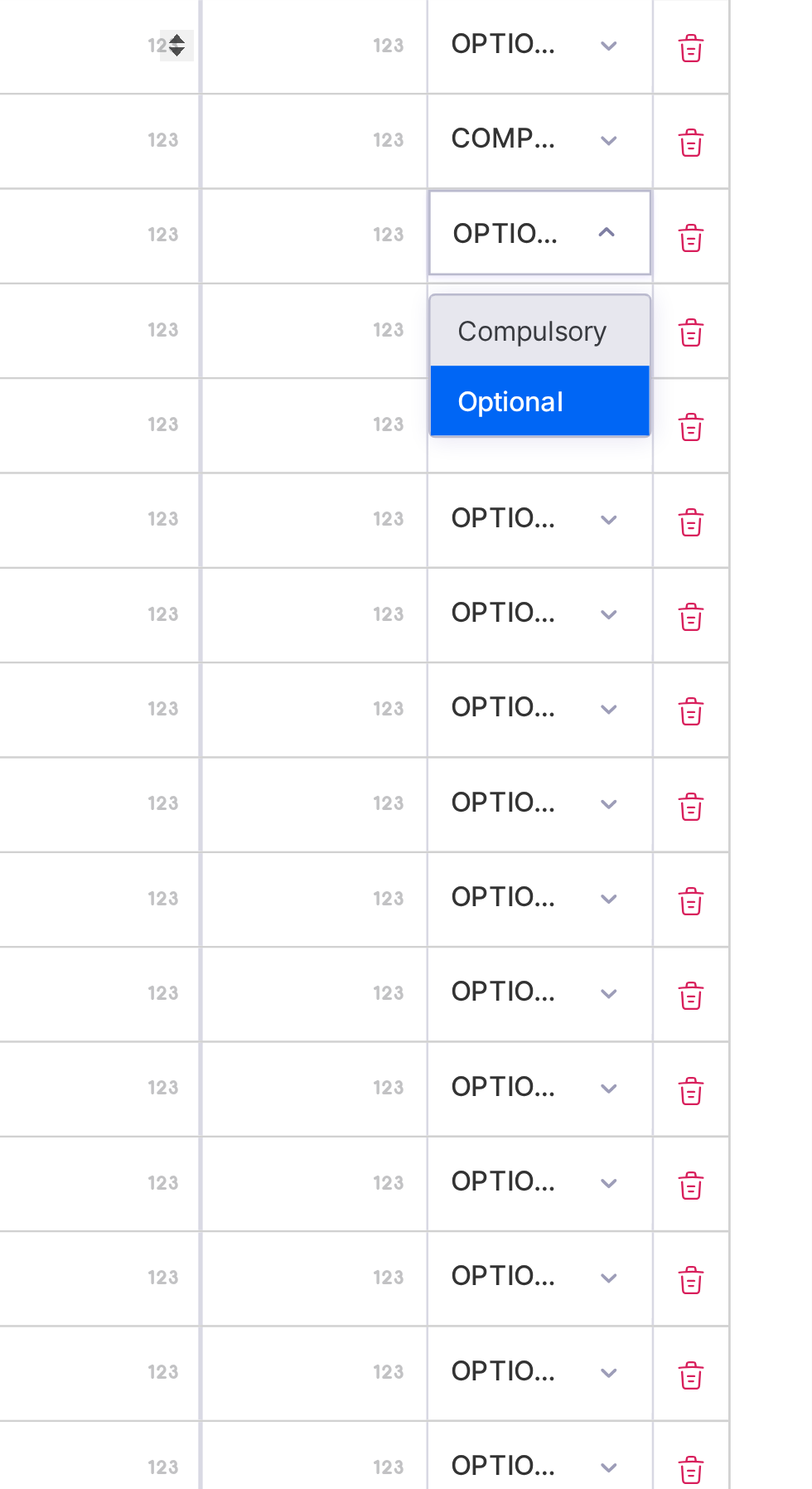
click at [721, 838] on div "Compulsory" at bounding box center [712, 824] width 81 height 25
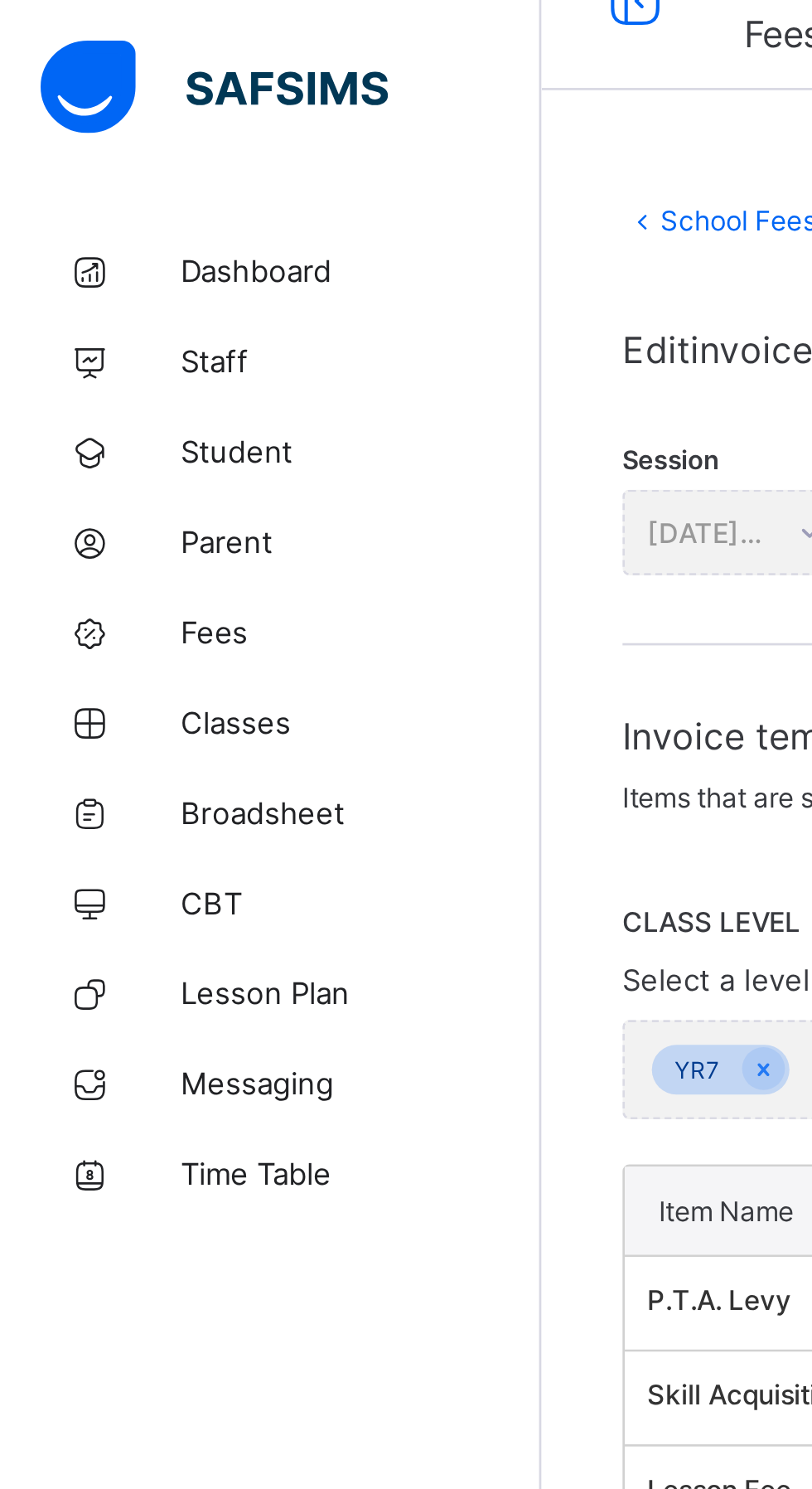
scroll to position [29, 0]
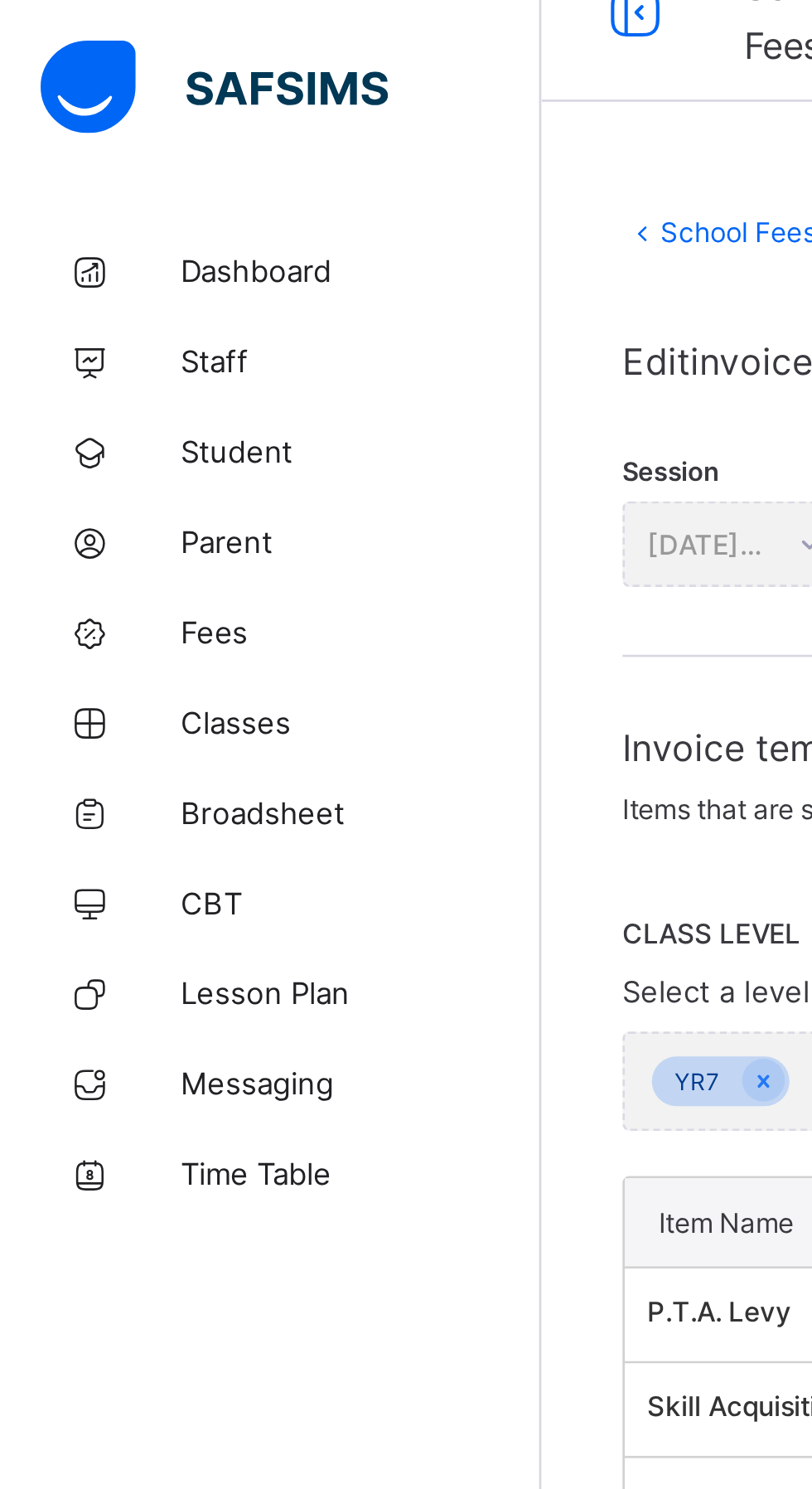
click at [80, 242] on link "Fees" at bounding box center [100, 232] width 199 height 33
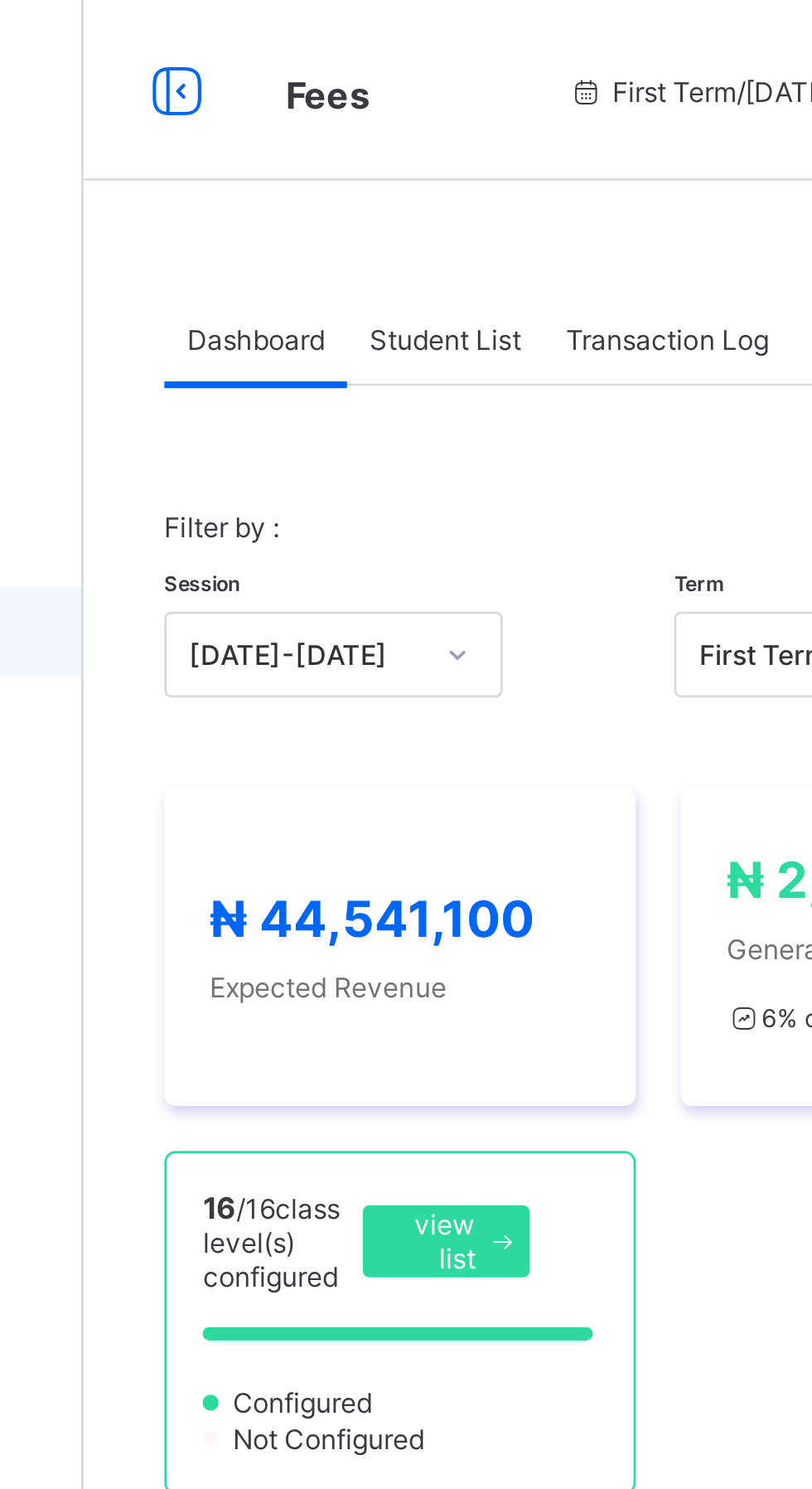
click at [348, 118] on span "Student List" at bounding box center [331, 124] width 55 height 12
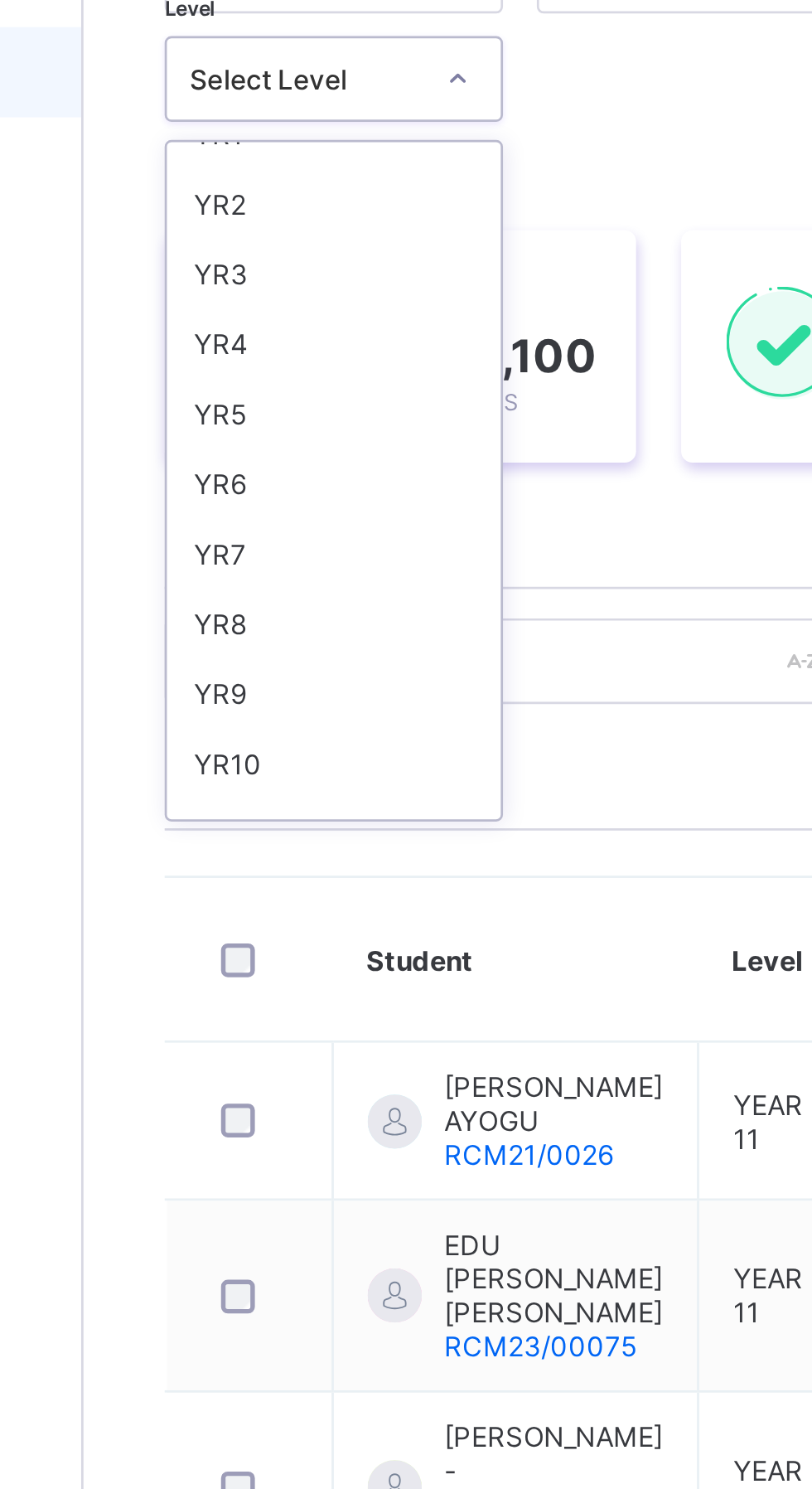
scroll to position [156, 0]
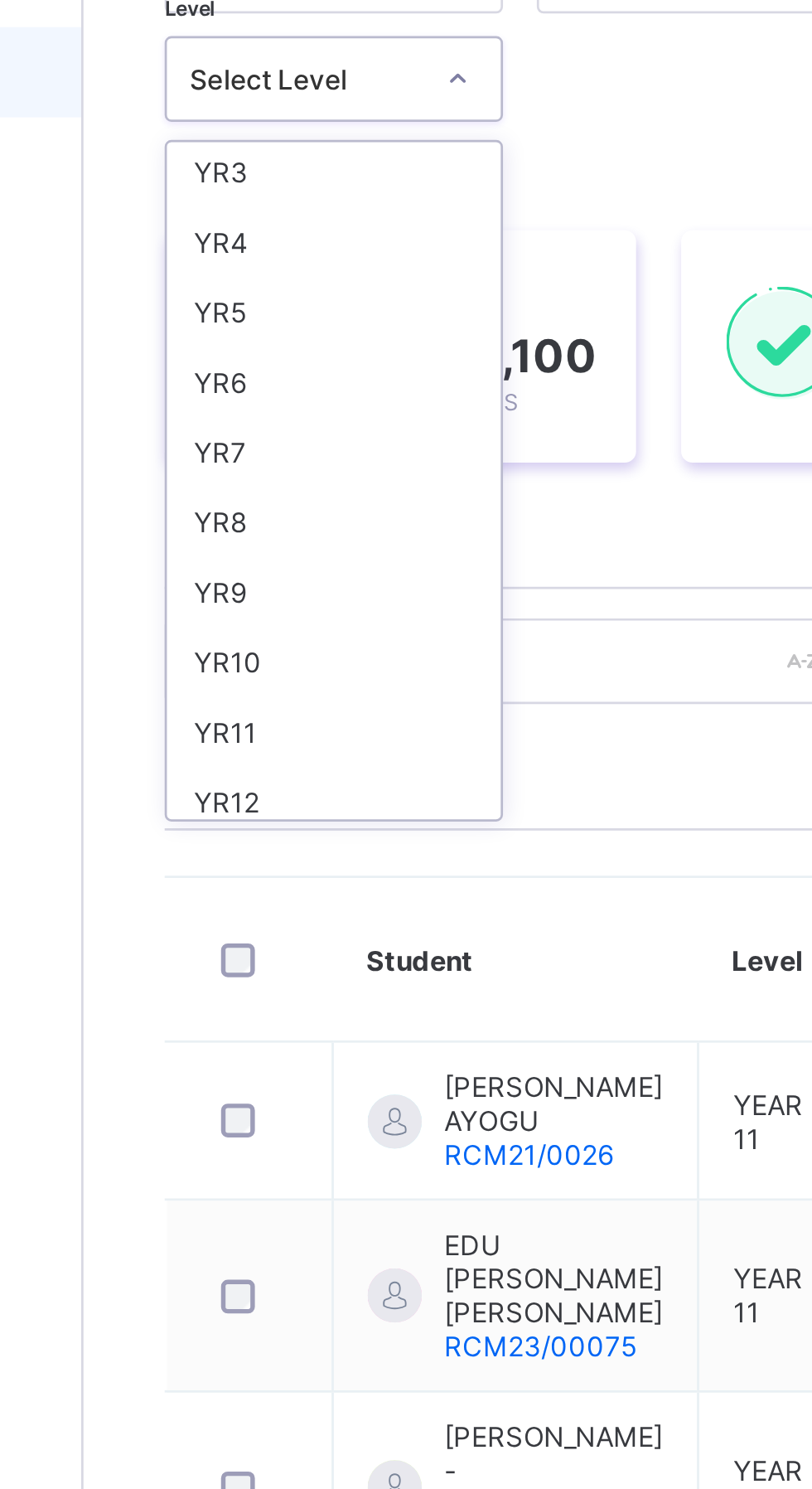
click at [253, 376] on div "YR7" at bounding box center [291, 371] width 123 height 25
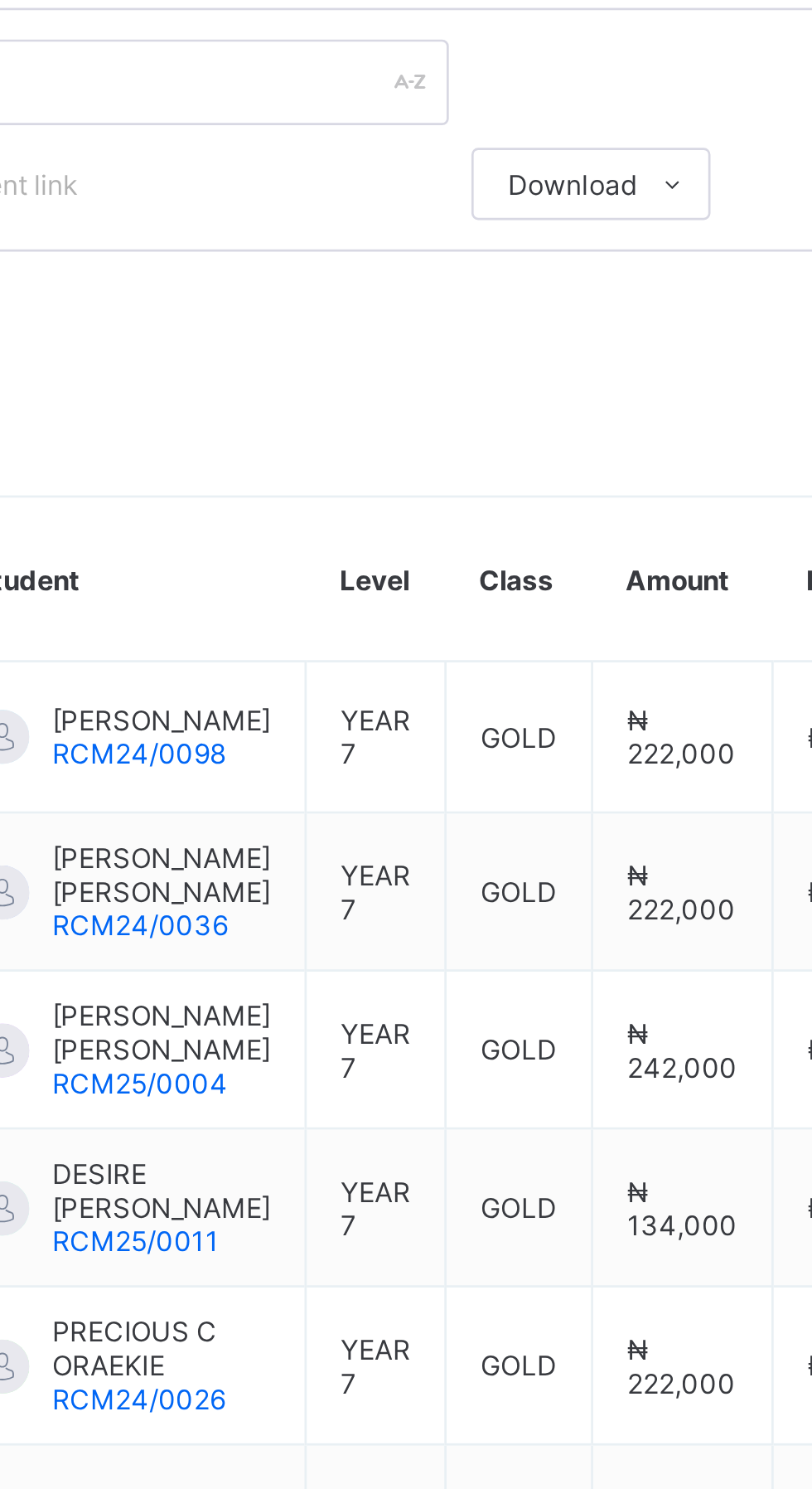
click at [366, 839] on span "RCM24/0098" at bounding box center [363, 837] width 64 height 12
